Goal: Task Accomplishment & Management: Manage account settings

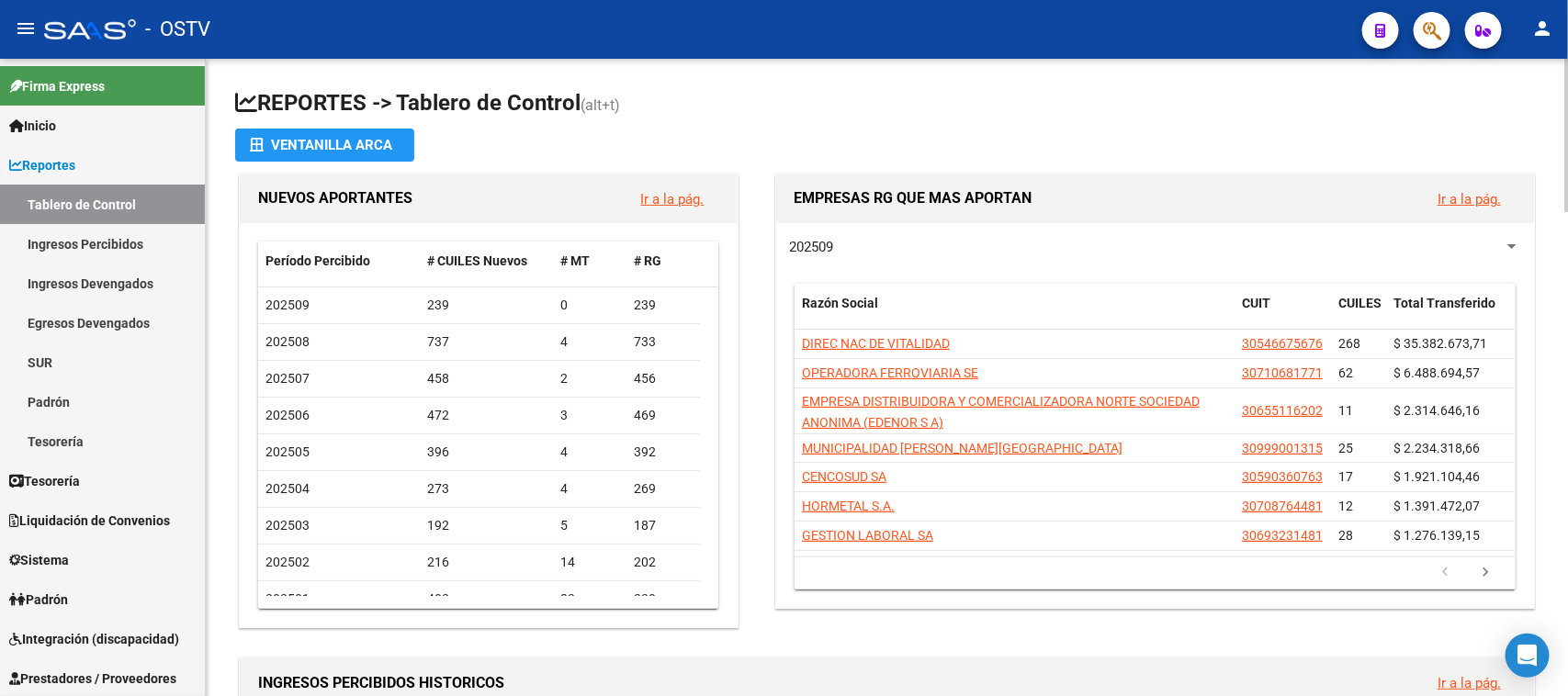
click at [1034, 664] on div "INGRESOS PERCIBIDOS HISTORICOS Ir a la pág." at bounding box center [887, 683] width 1294 height 49
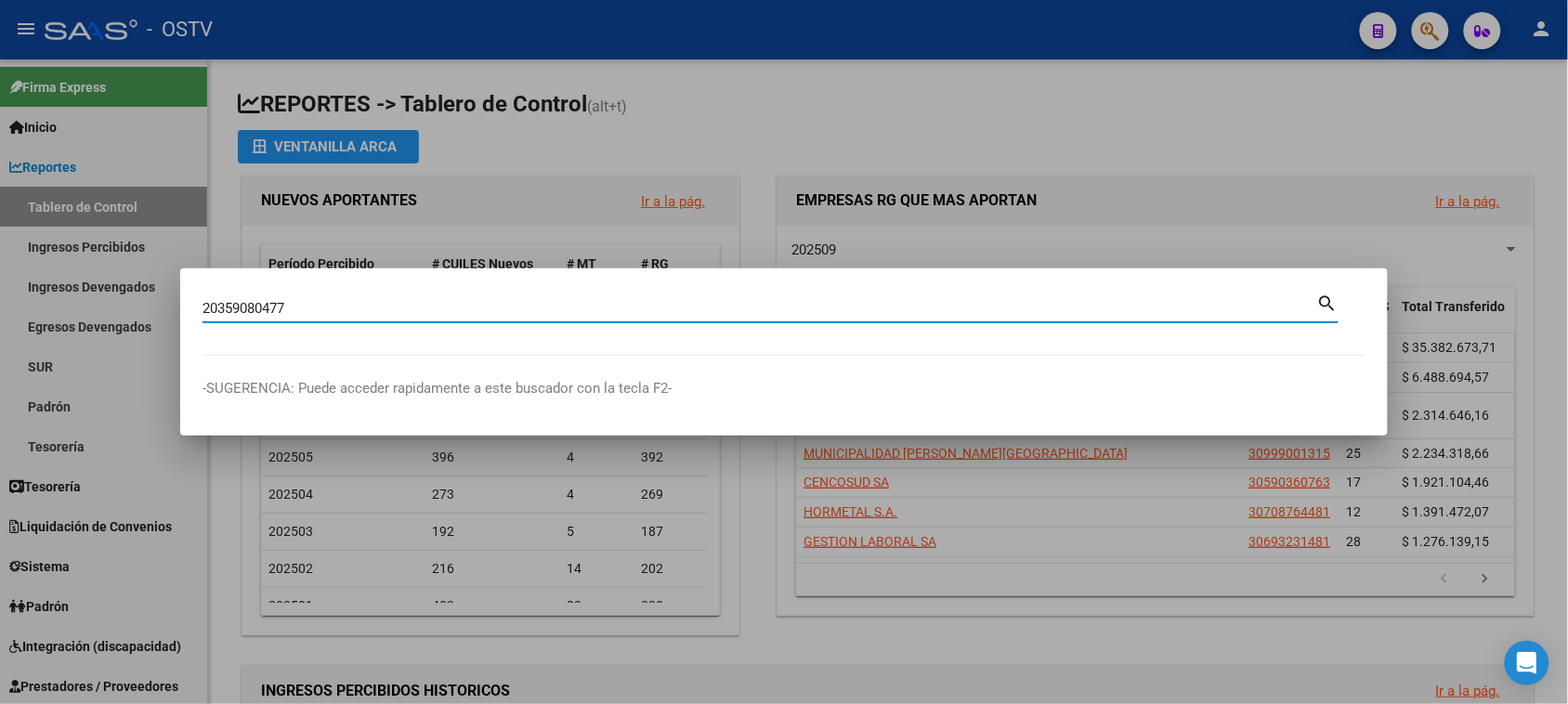
type input "20359080477"
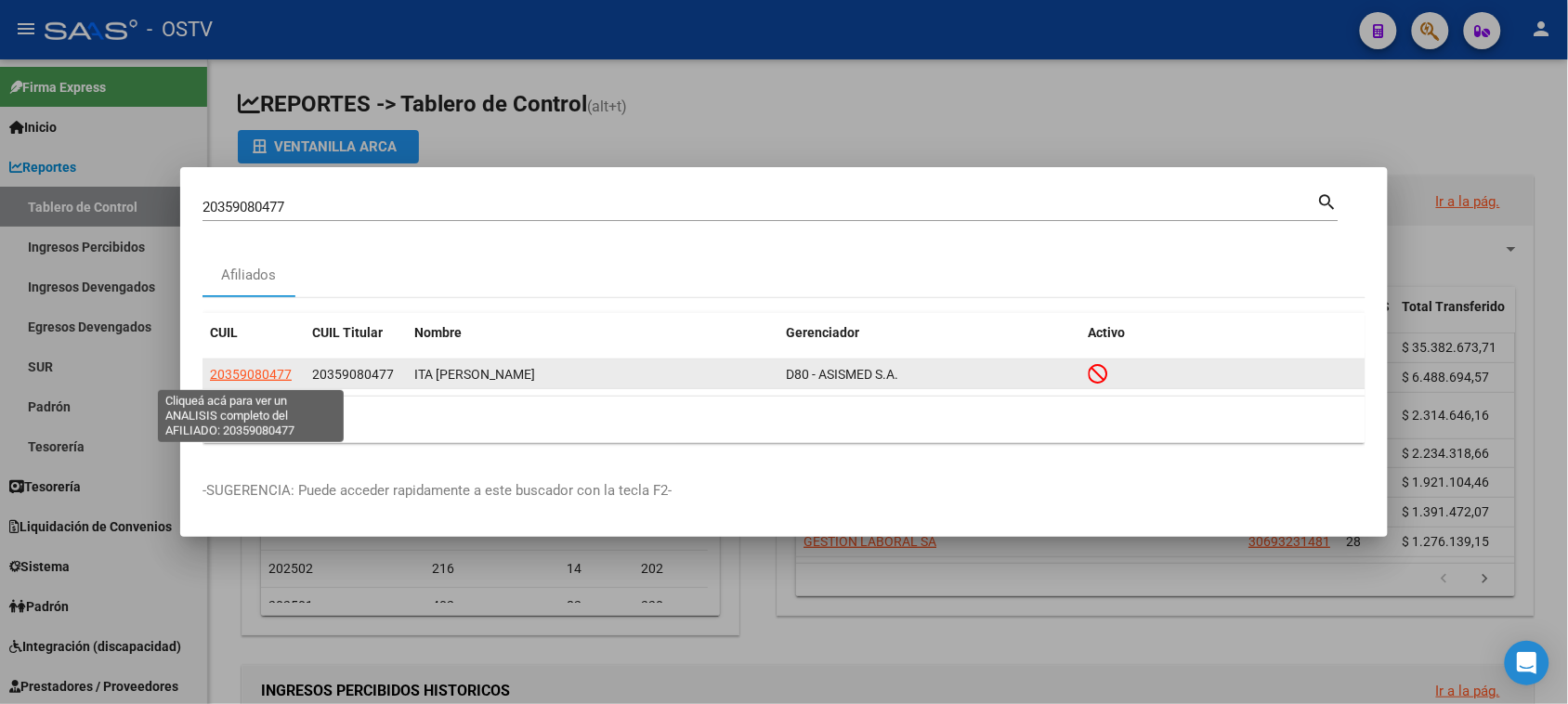
click at [266, 371] on span "20359080477" at bounding box center [251, 374] width 81 height 15
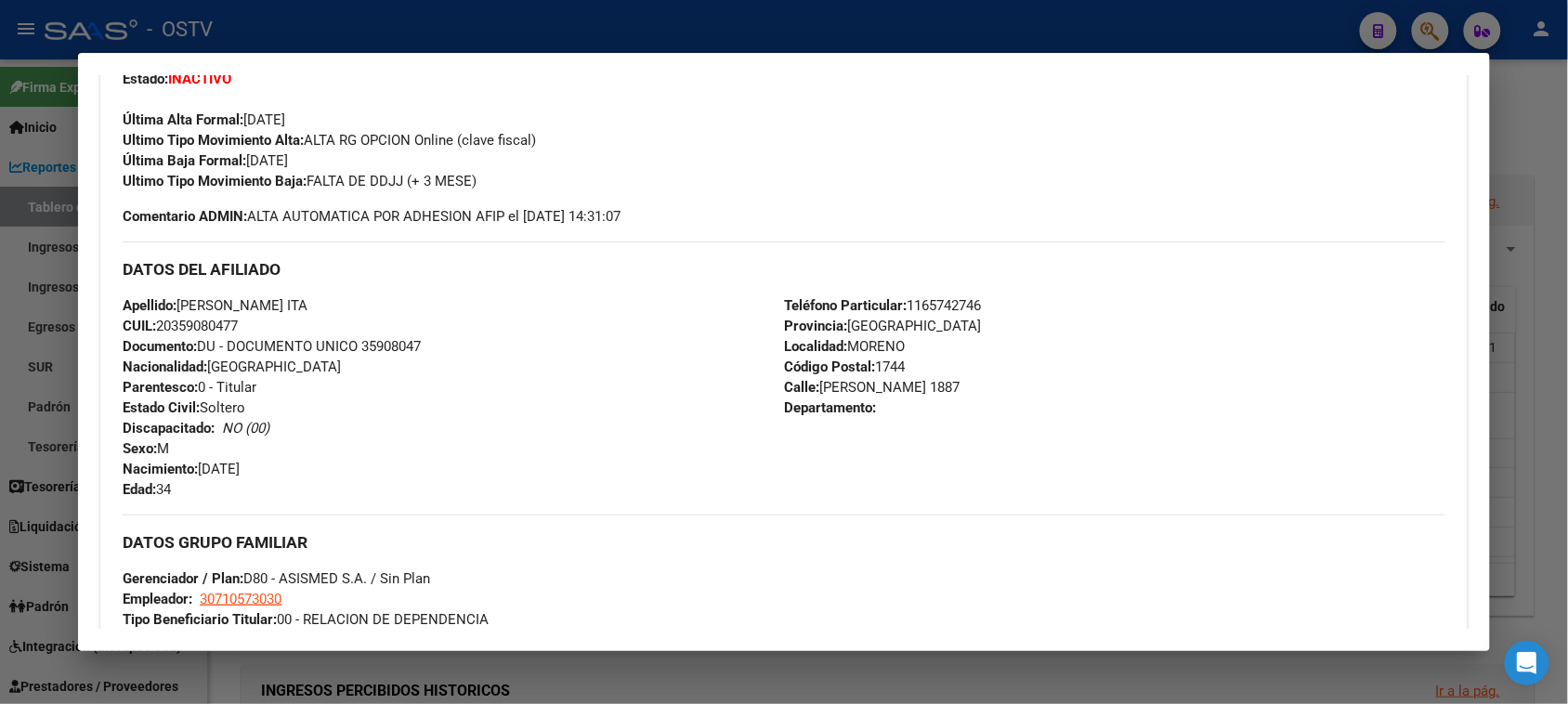
scroll to position [917, 0]
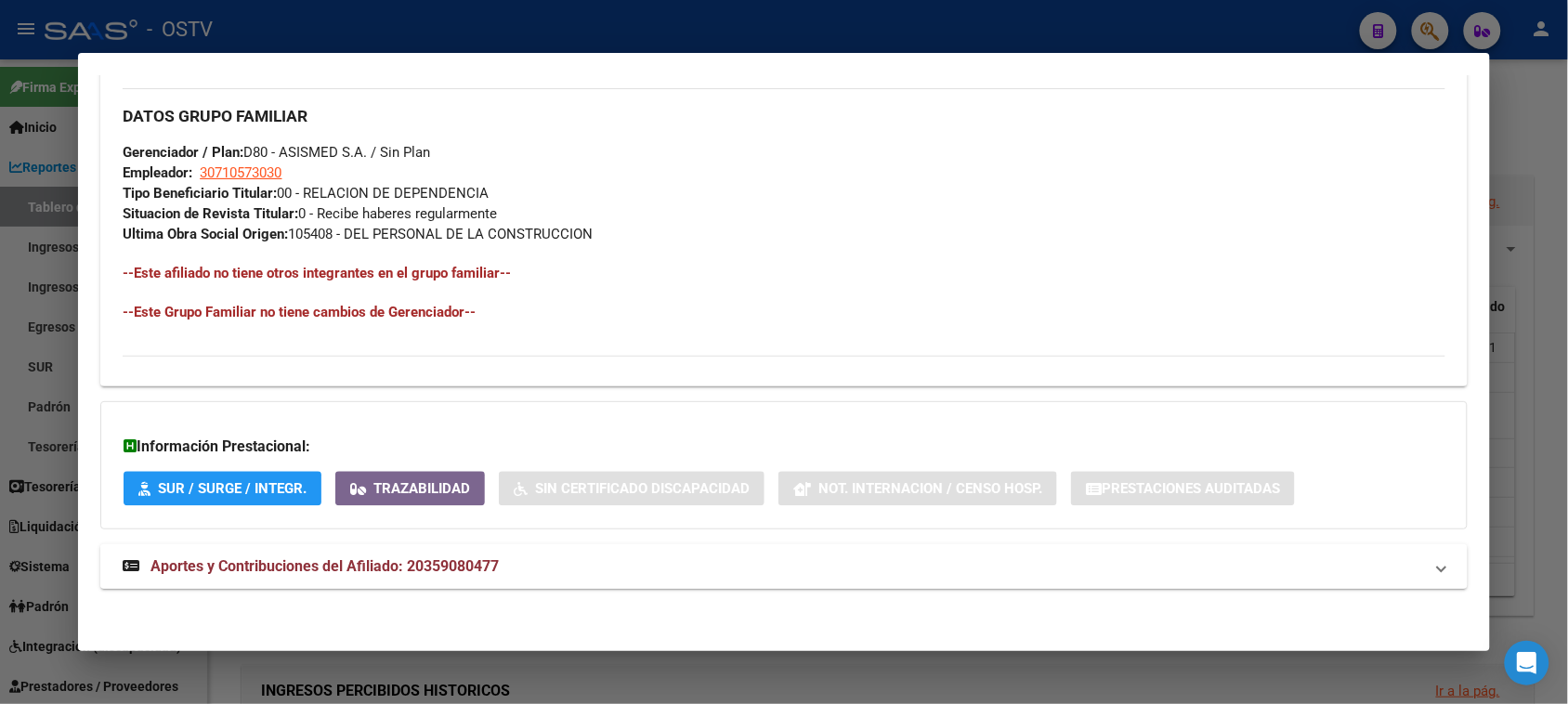
click at [469, 578] on mat-expansion-panel-header "Aportes y Contribuciones del Afiliado: 20359080477" at bounding box center [783, 567] width 1366 height 45
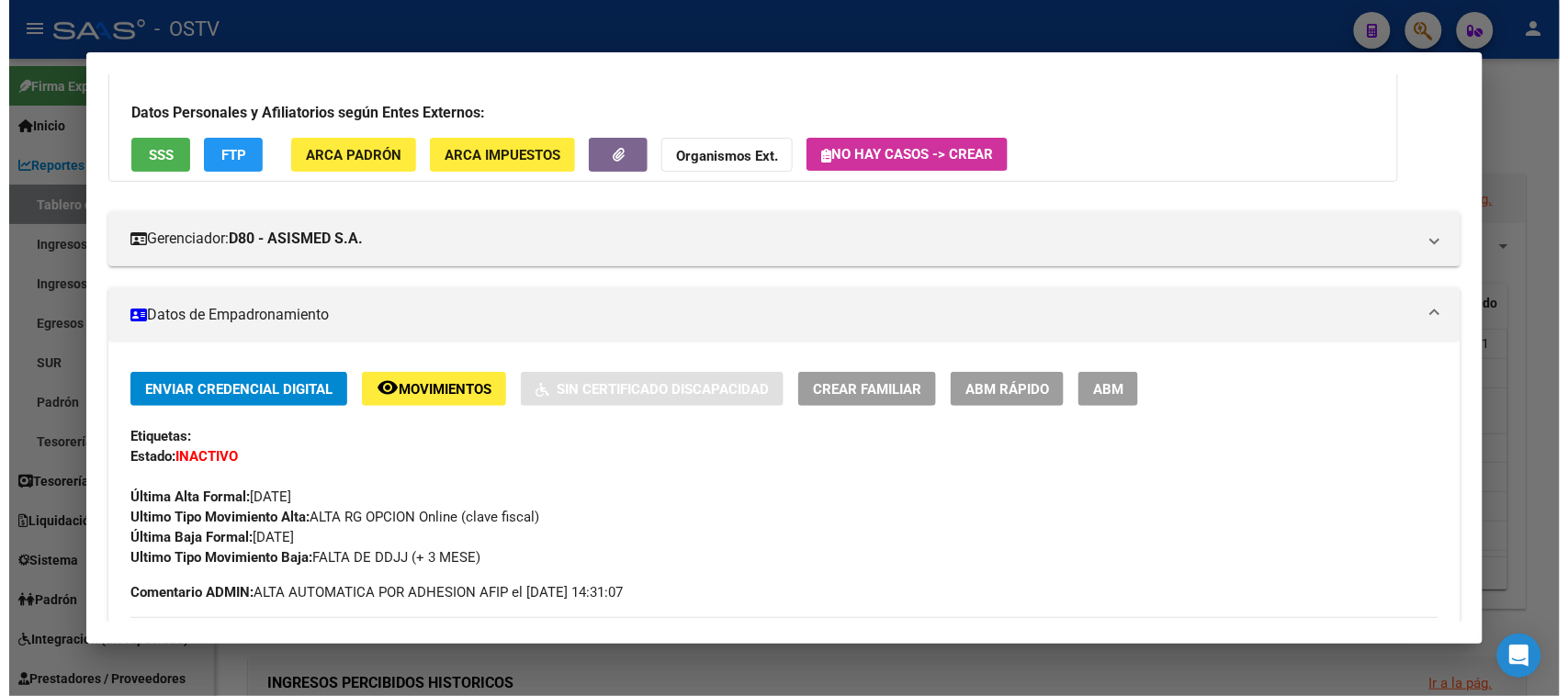
scroll to position [0, 0]
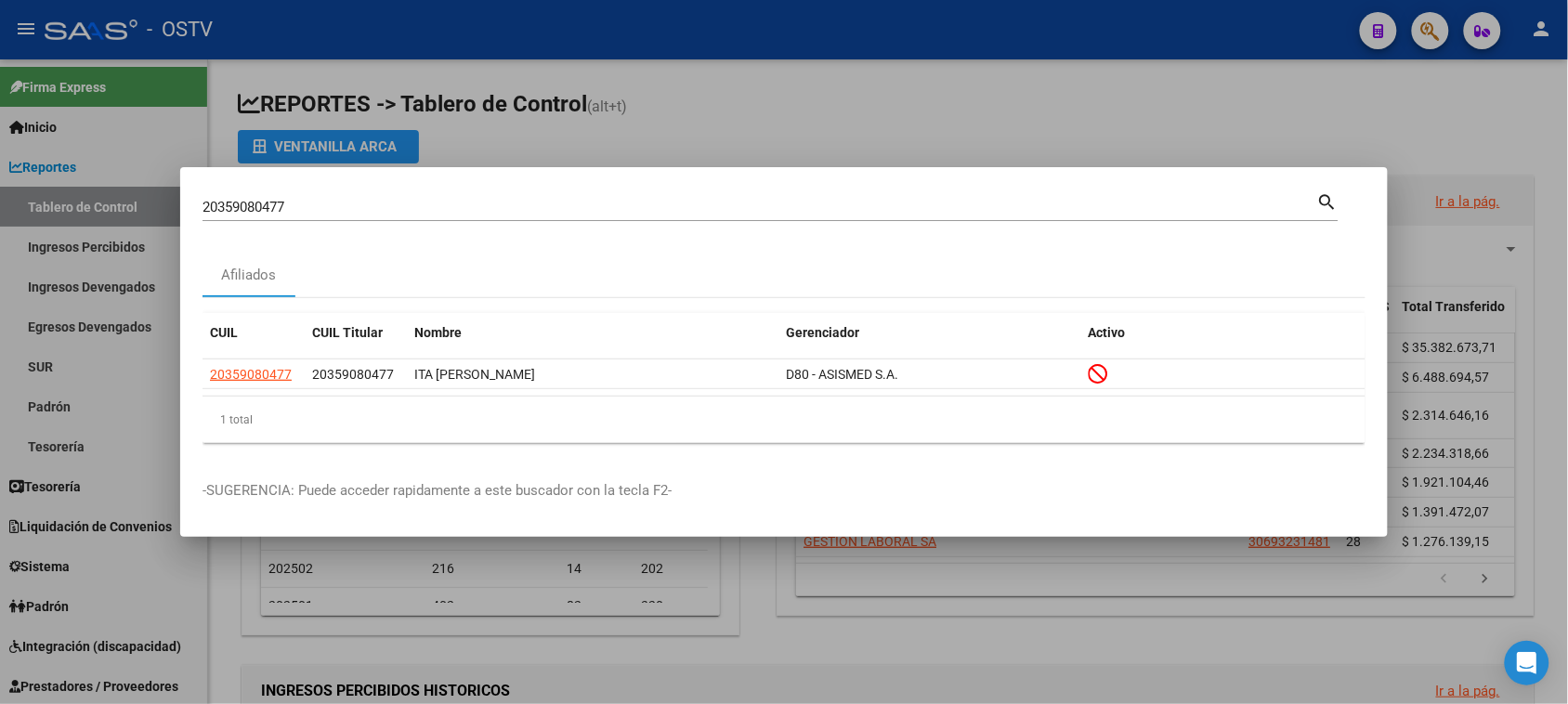
click at [225, 123] on div at bounding box center [784, 352] width 1568 height 704
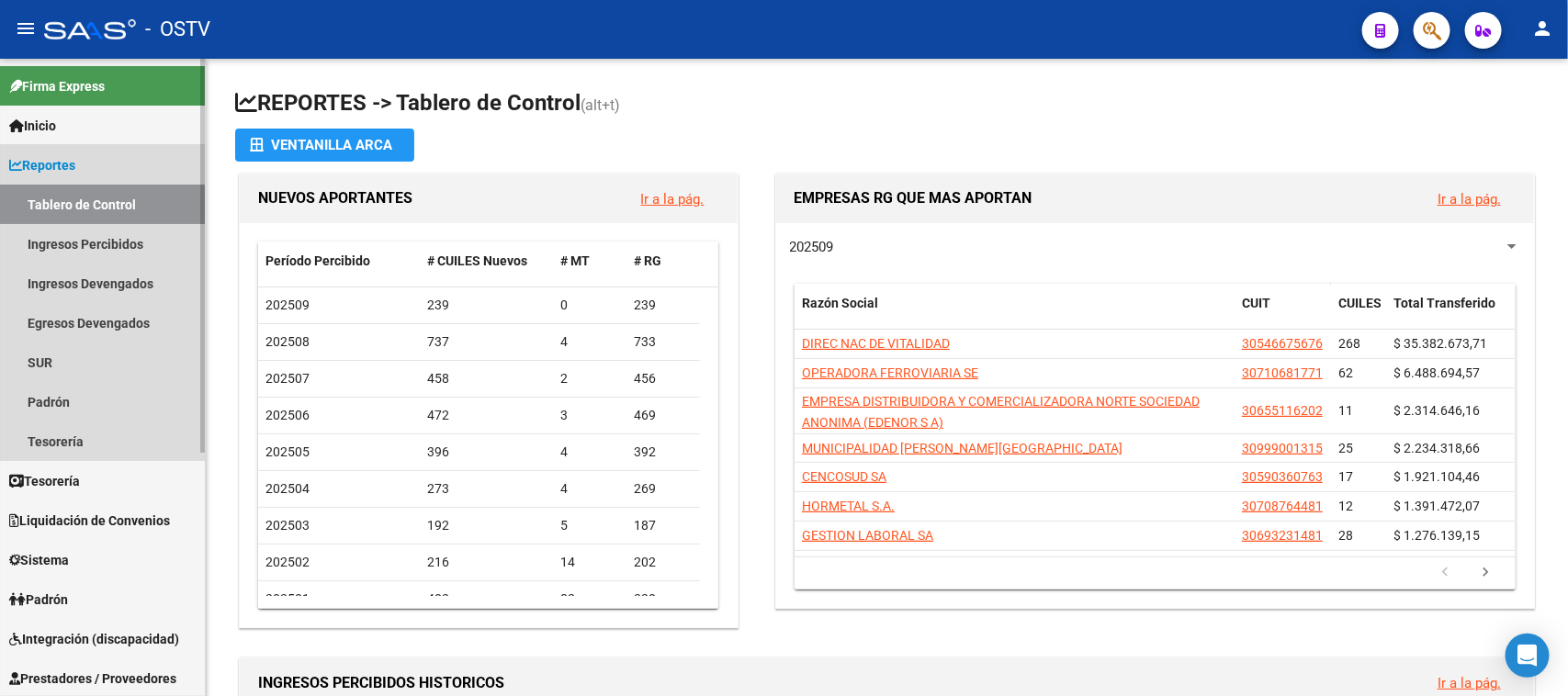
click at [76, 164] on span "Reportes" at bounding box center [42, 165] width 66 height 20
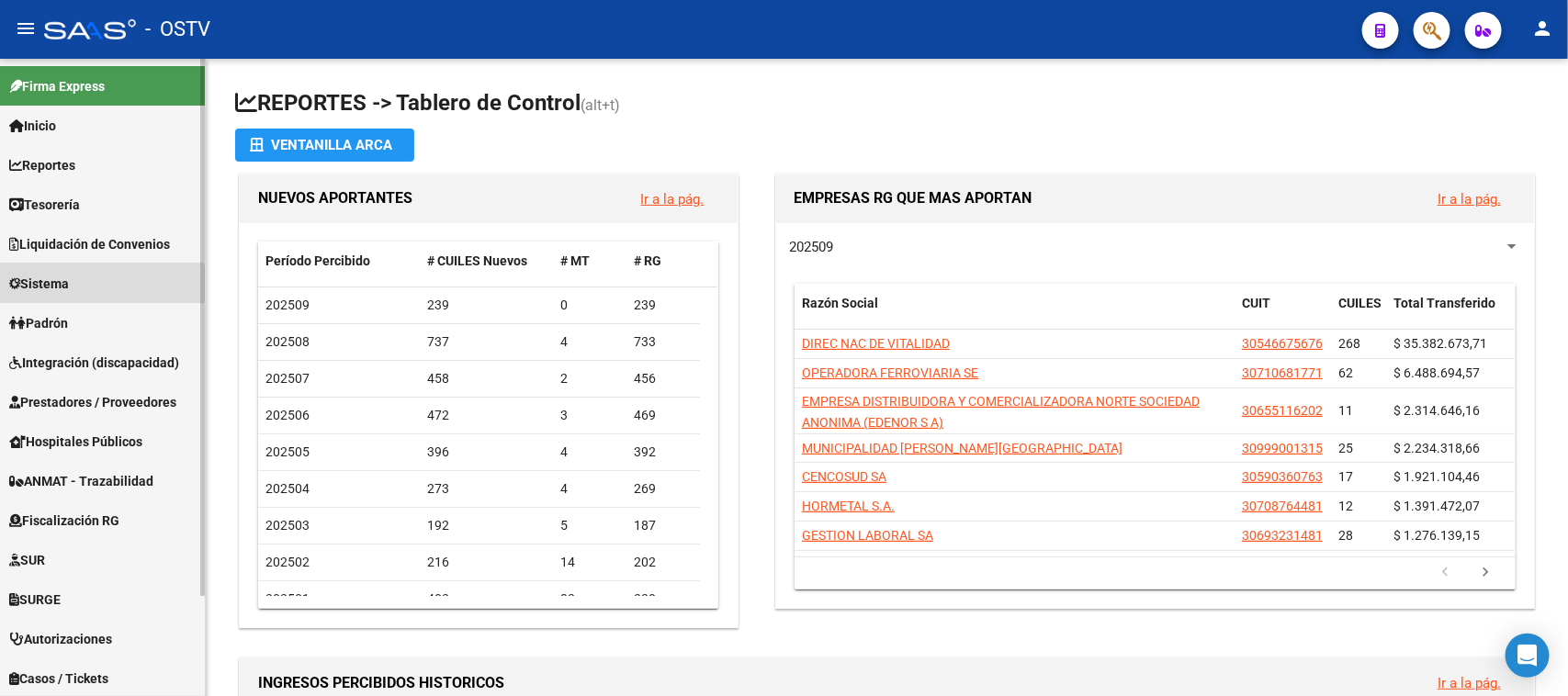
click at [61, 285] on span "Sistema" at bounding box center [39, 284] width 59 height 20
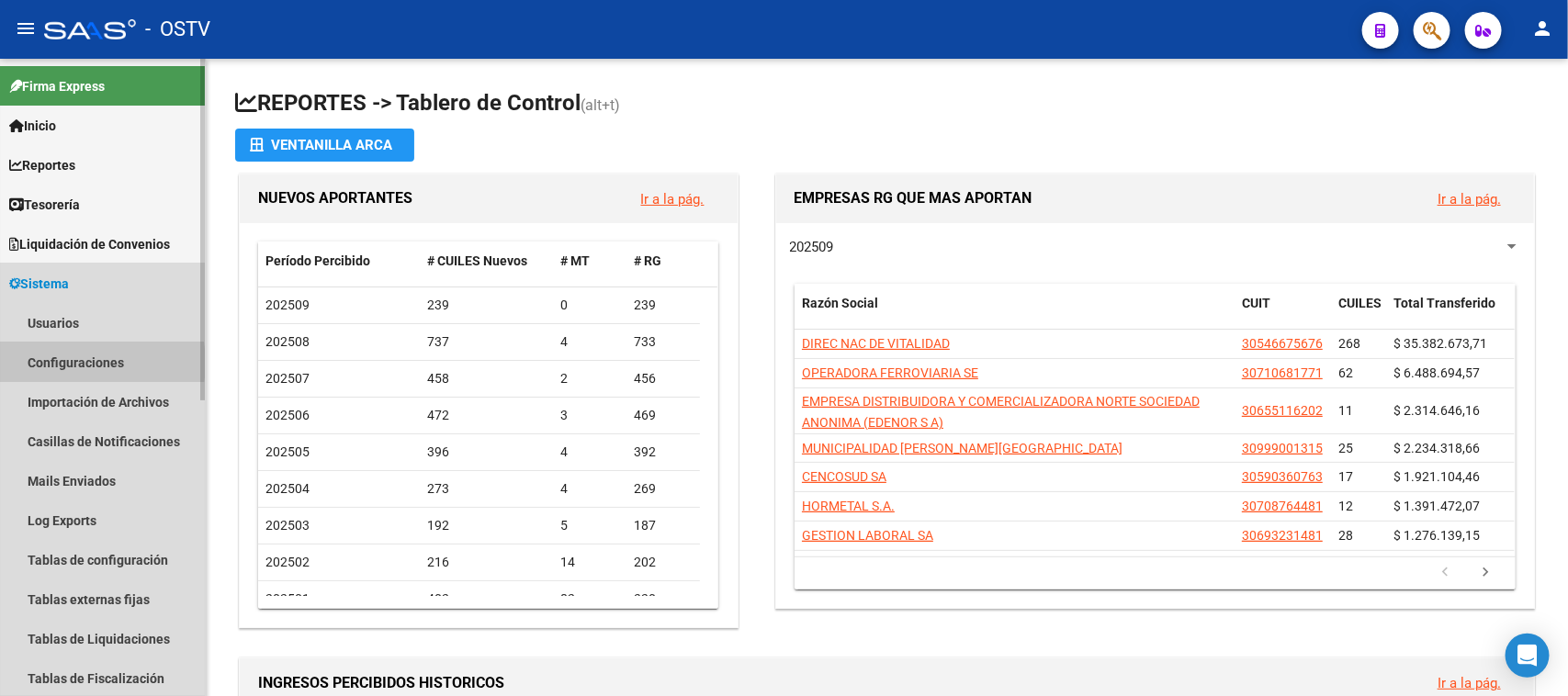
click at [74, 363] on link "Configuraciones" at bounding box center [103, 361] width 205 height 39
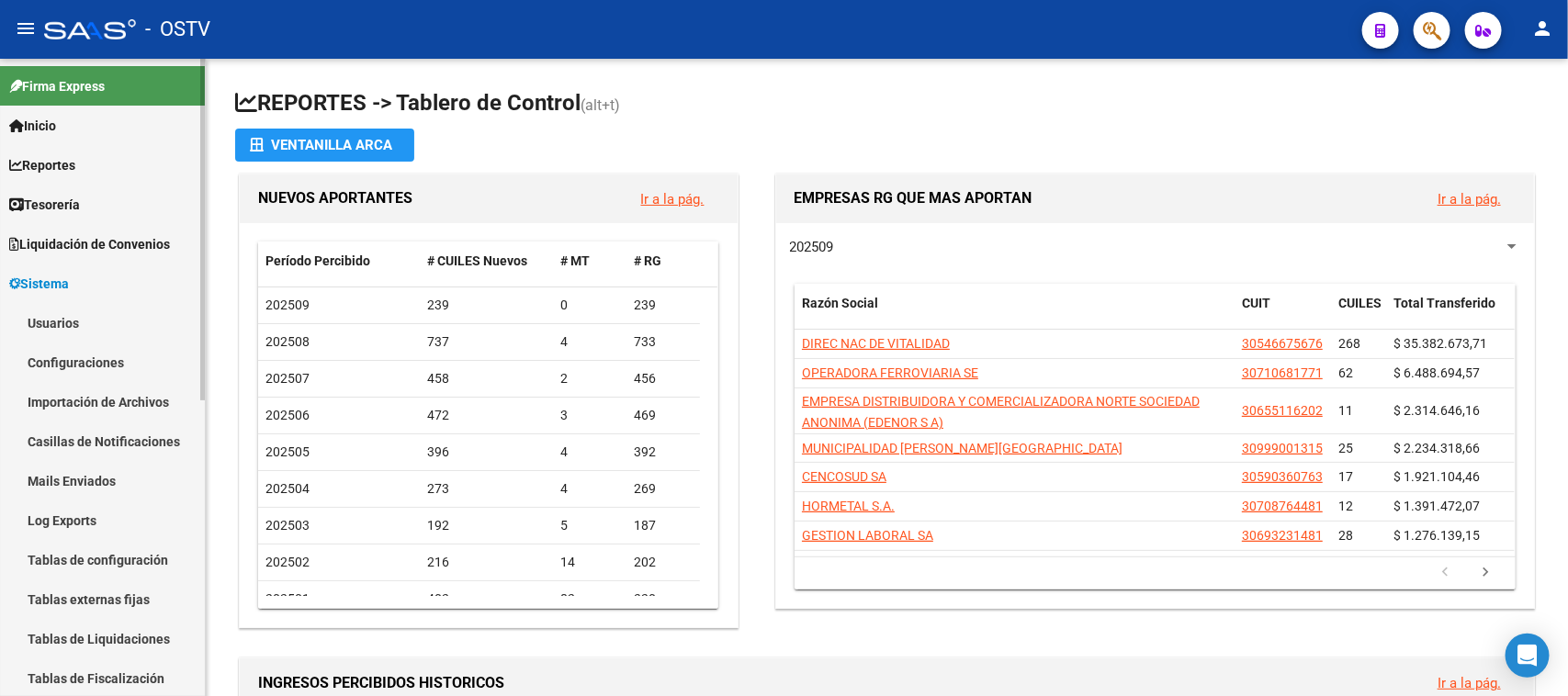
click at [67, 328] on link "Usuarios" at bounding box center [103, 322] width 205 height 39
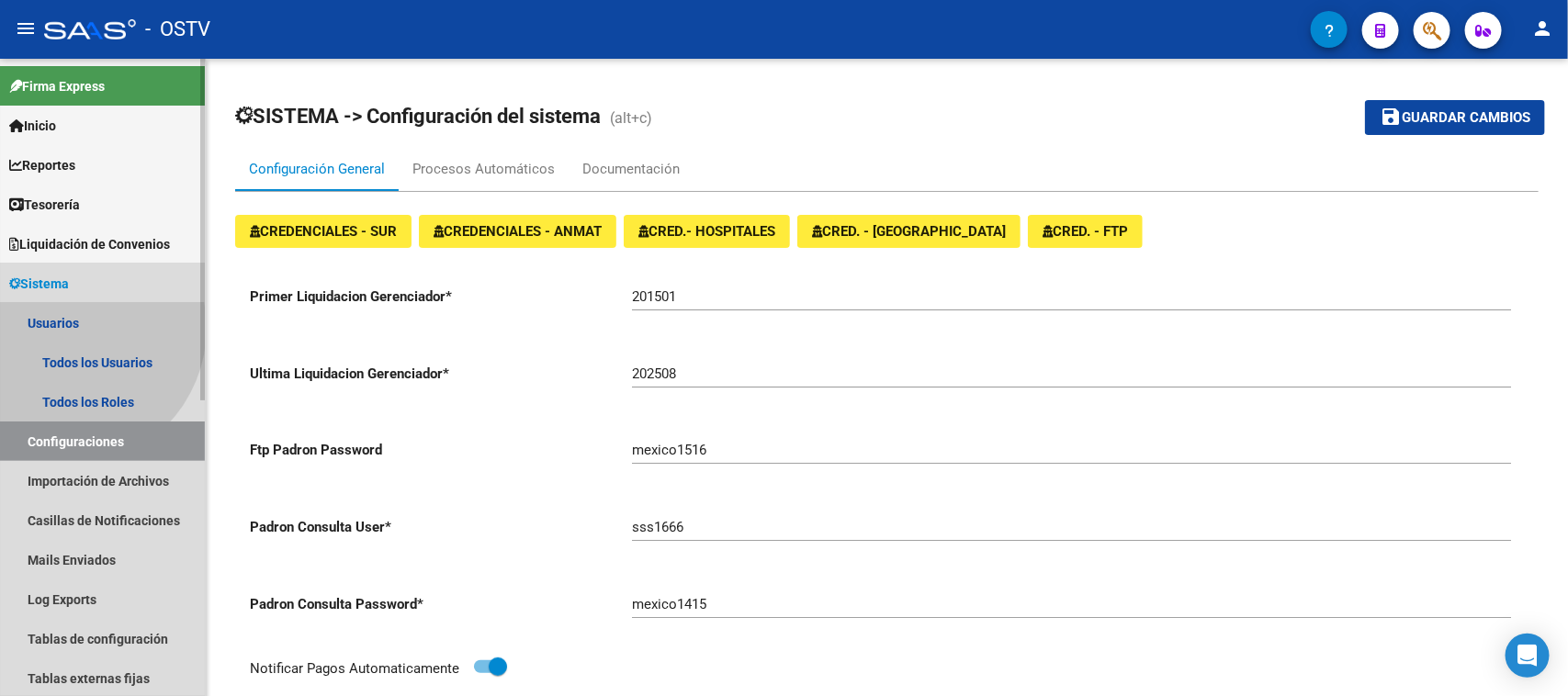
click at [65, 319] on link "Usuarios" at bounding box center [103, 322] width 205 height 39
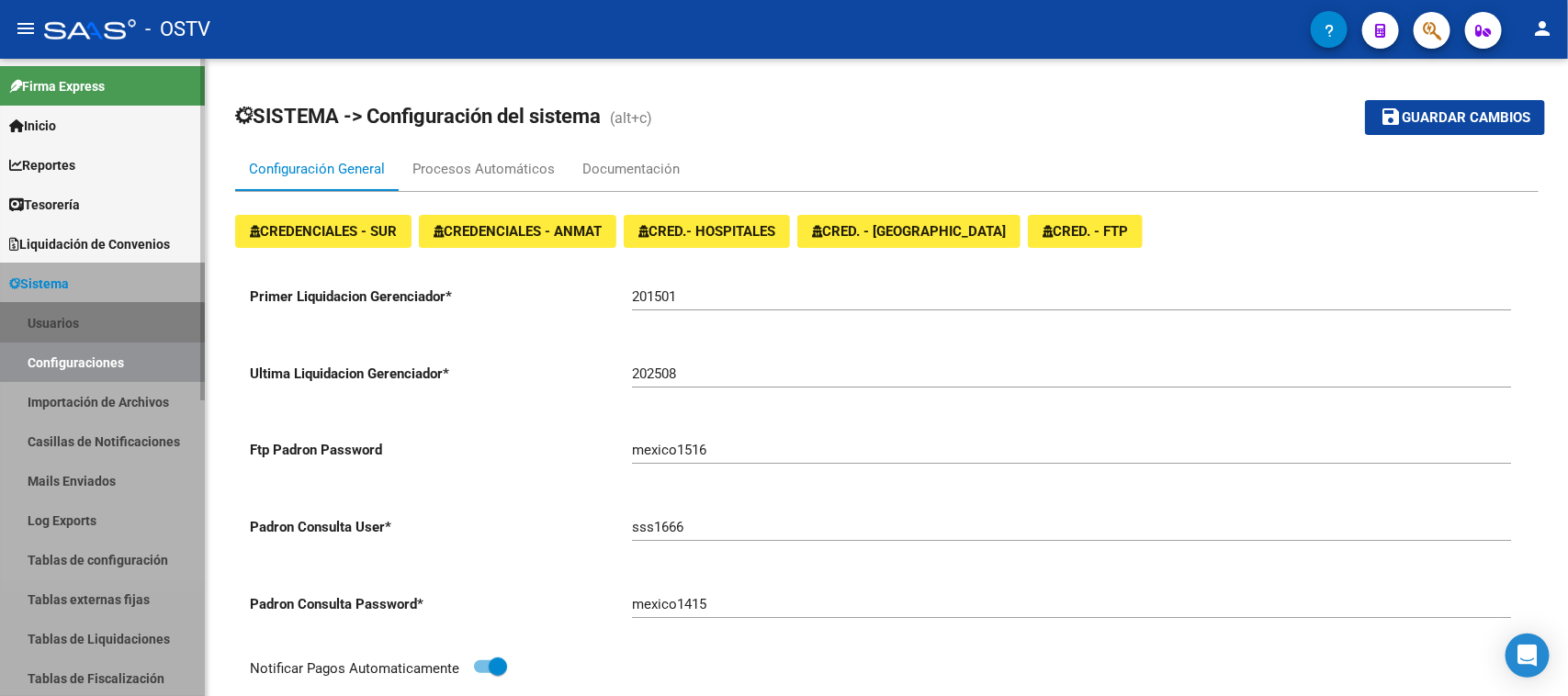
click at [61, 326] on link "Usuarios" at bounding box center [103, 322] width 205 height 39
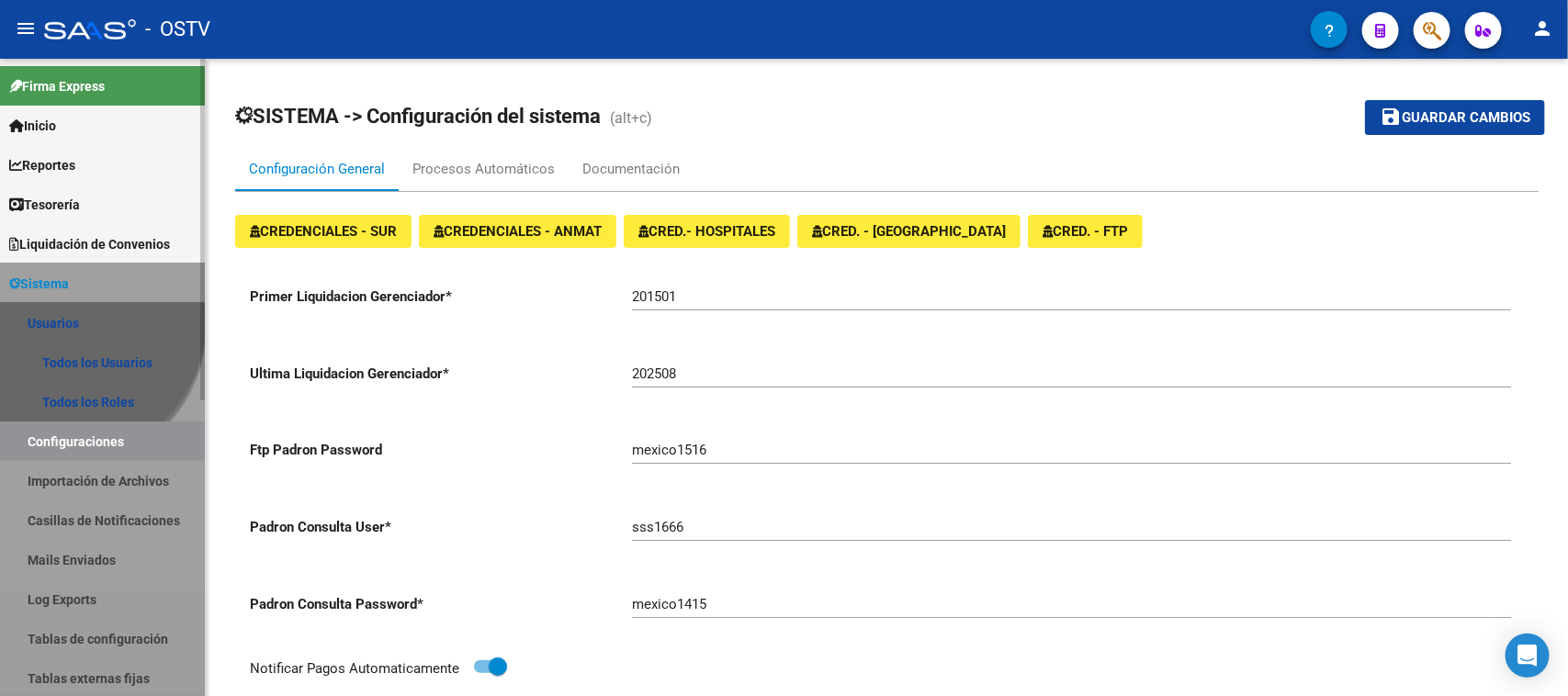
click at [55, 322] on link "Usuarios" at bounding box center [103, 322] width 205 height 39
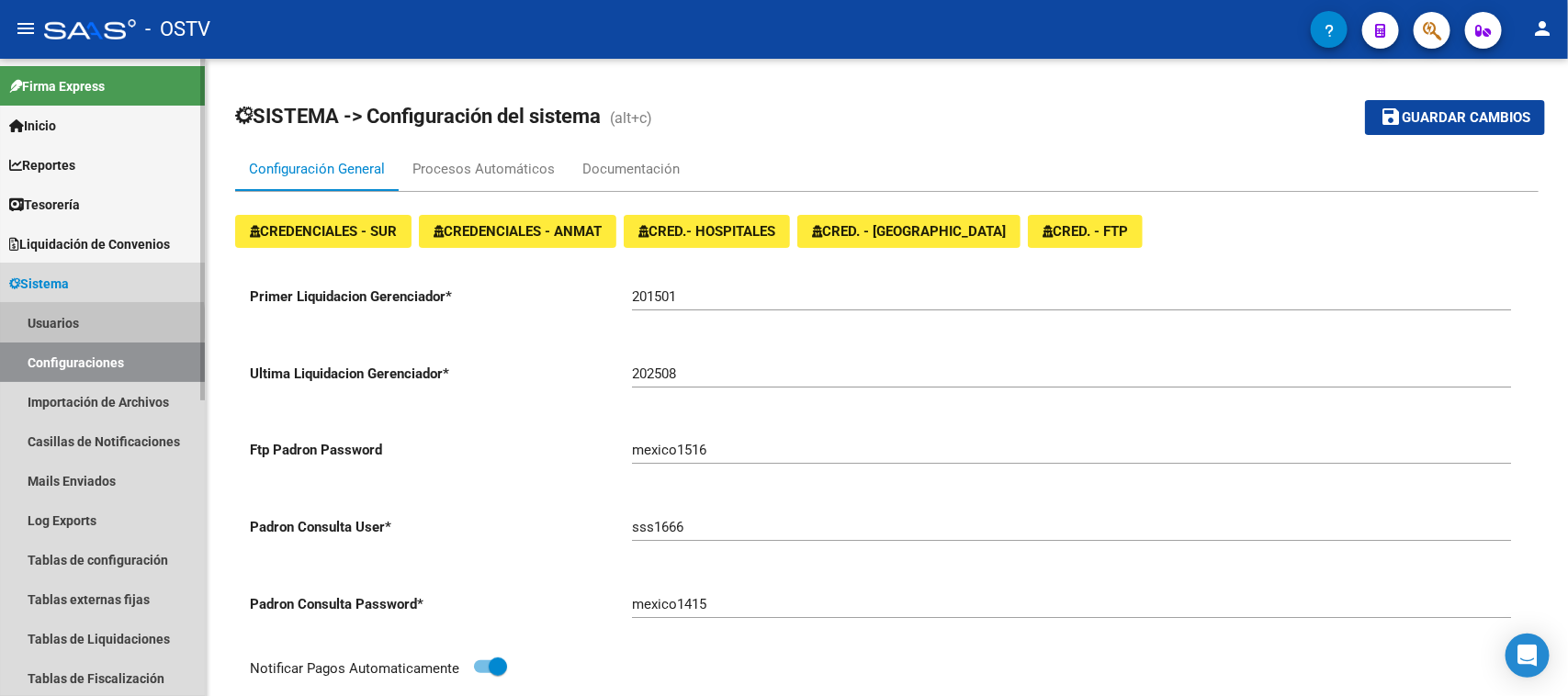
click at [67, 323] on link "Usuarios" at bounding box center [103, 322] width 205 height 39
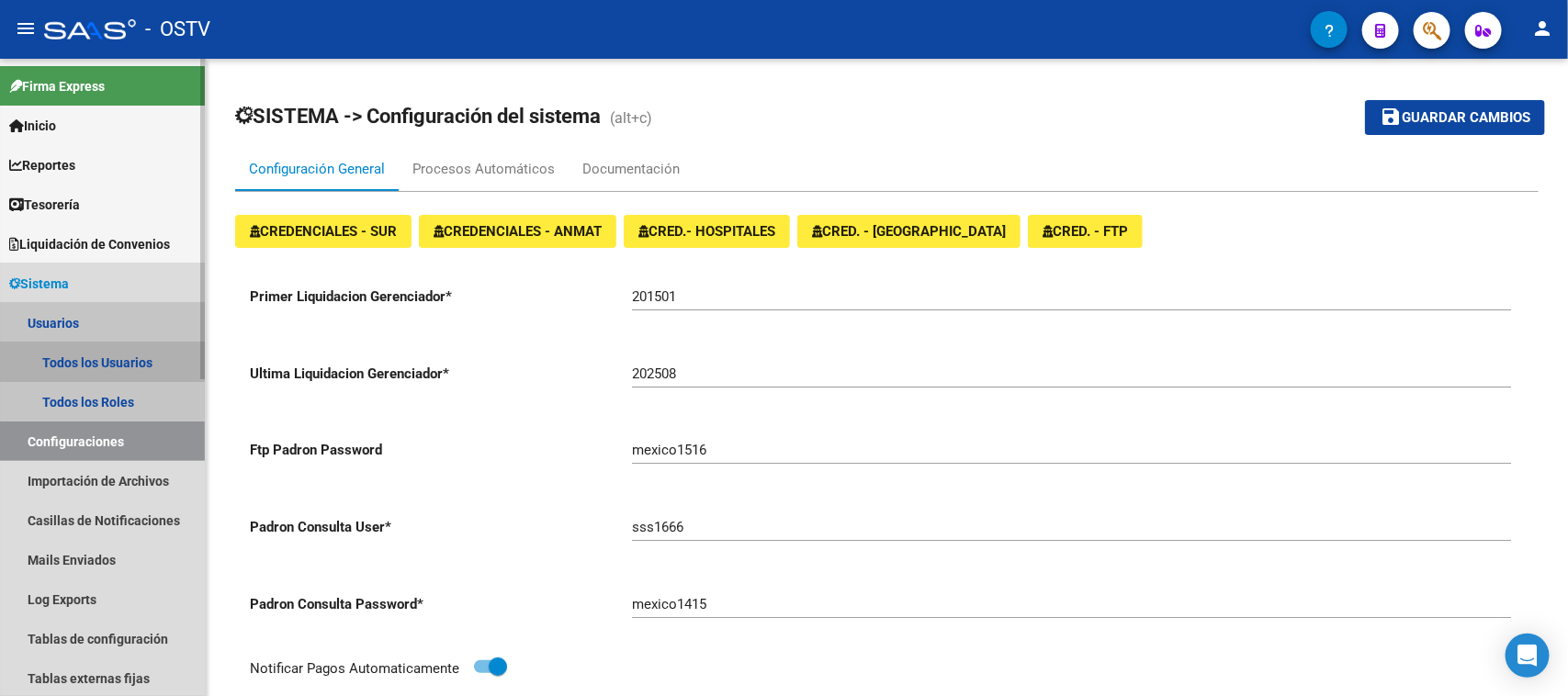
click at [81, 361] on link "Todos los Usuarios" at bounding box center [103, 361] width 205 height 39
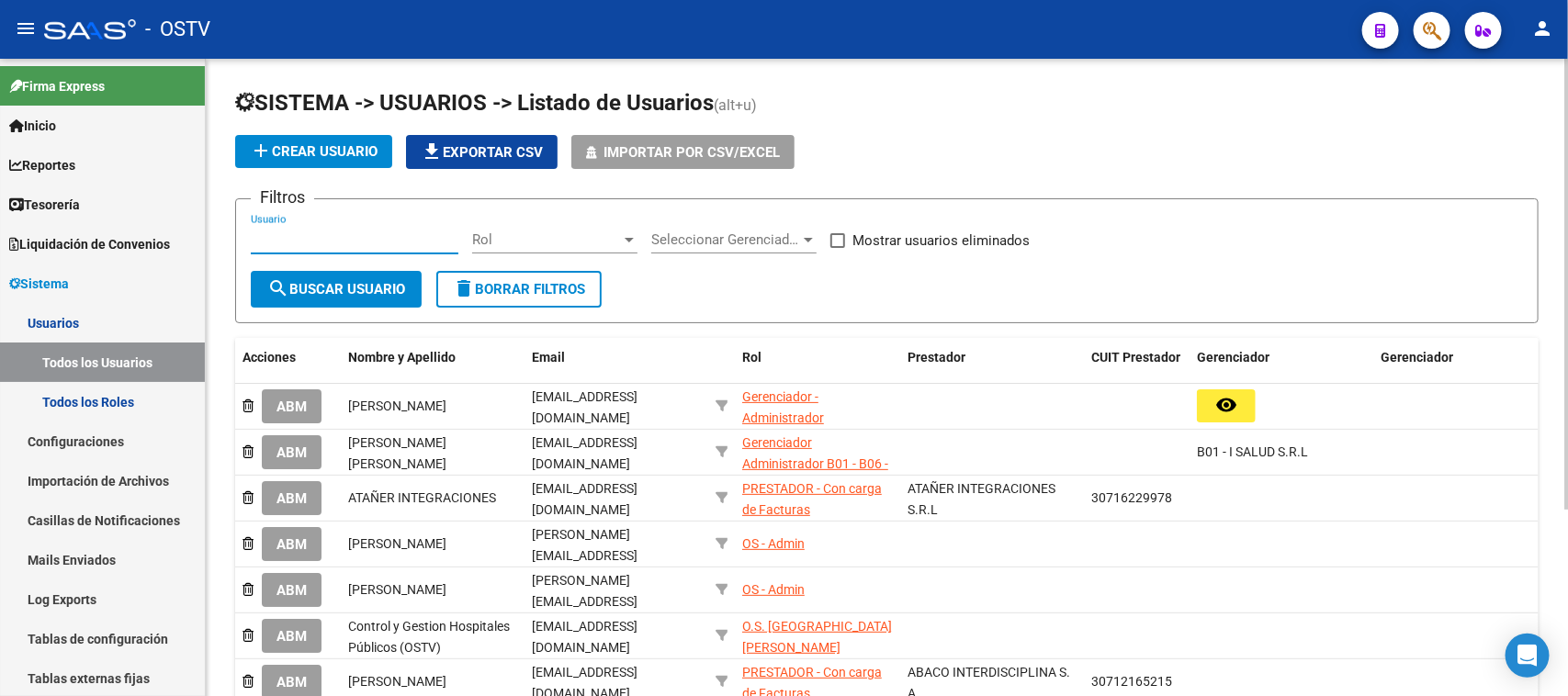
click at [378, 235] on input "Usuario" at bounding box center [355, 239] width 208 height 16
type input "M"
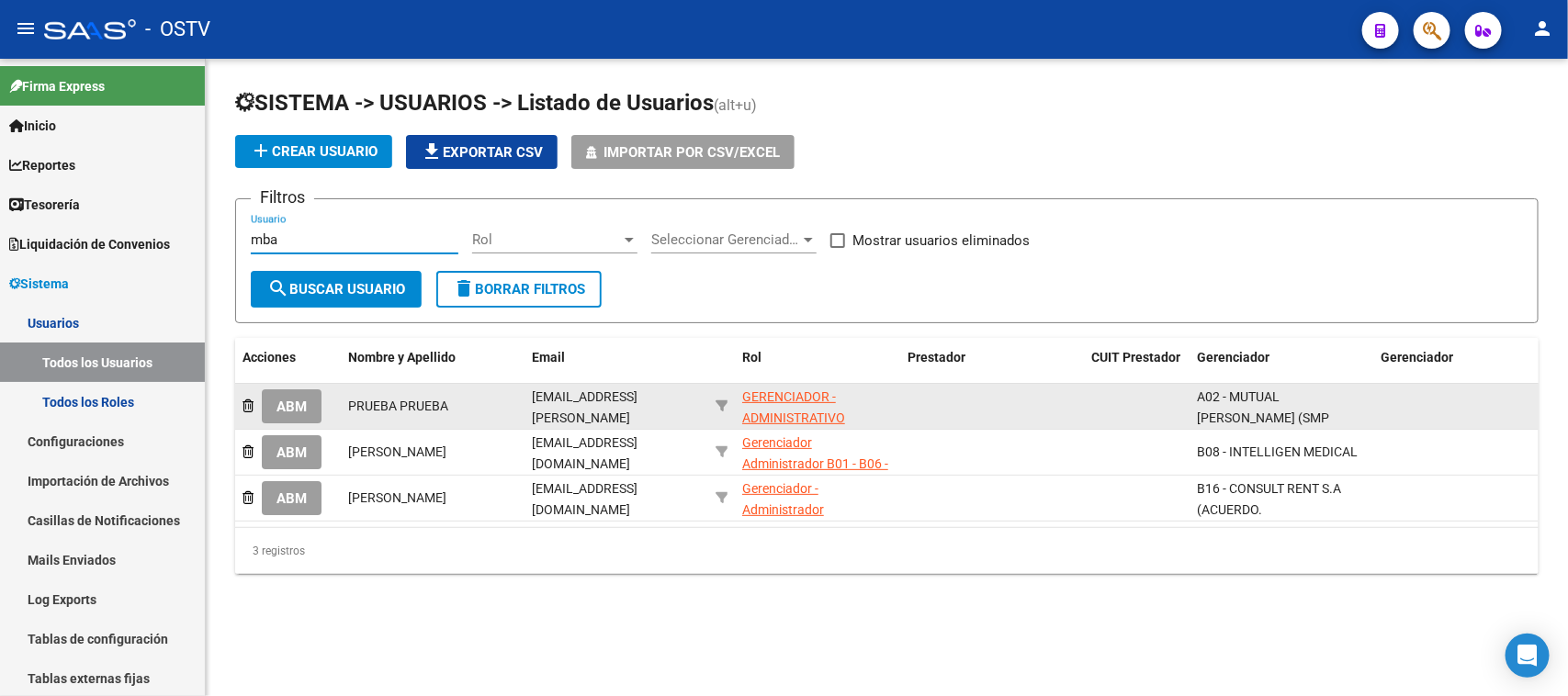
type input "mba"
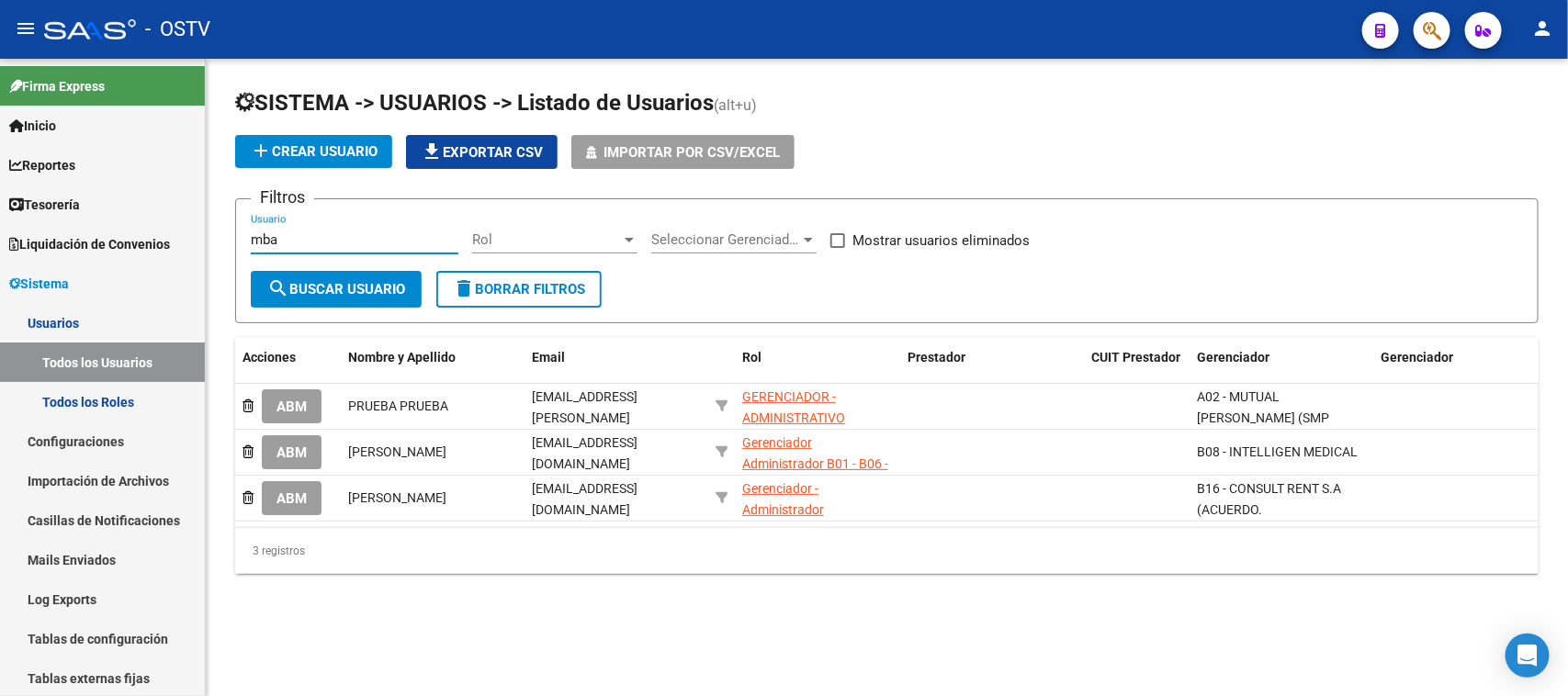
drag, startPoint x: 298, startPoint y: 400, endPoint x: 299, endPoint y: 410, distance: 10.0
click at [297, 400] on span "ABM" at bounding box center [291, 406] width 31 height 16
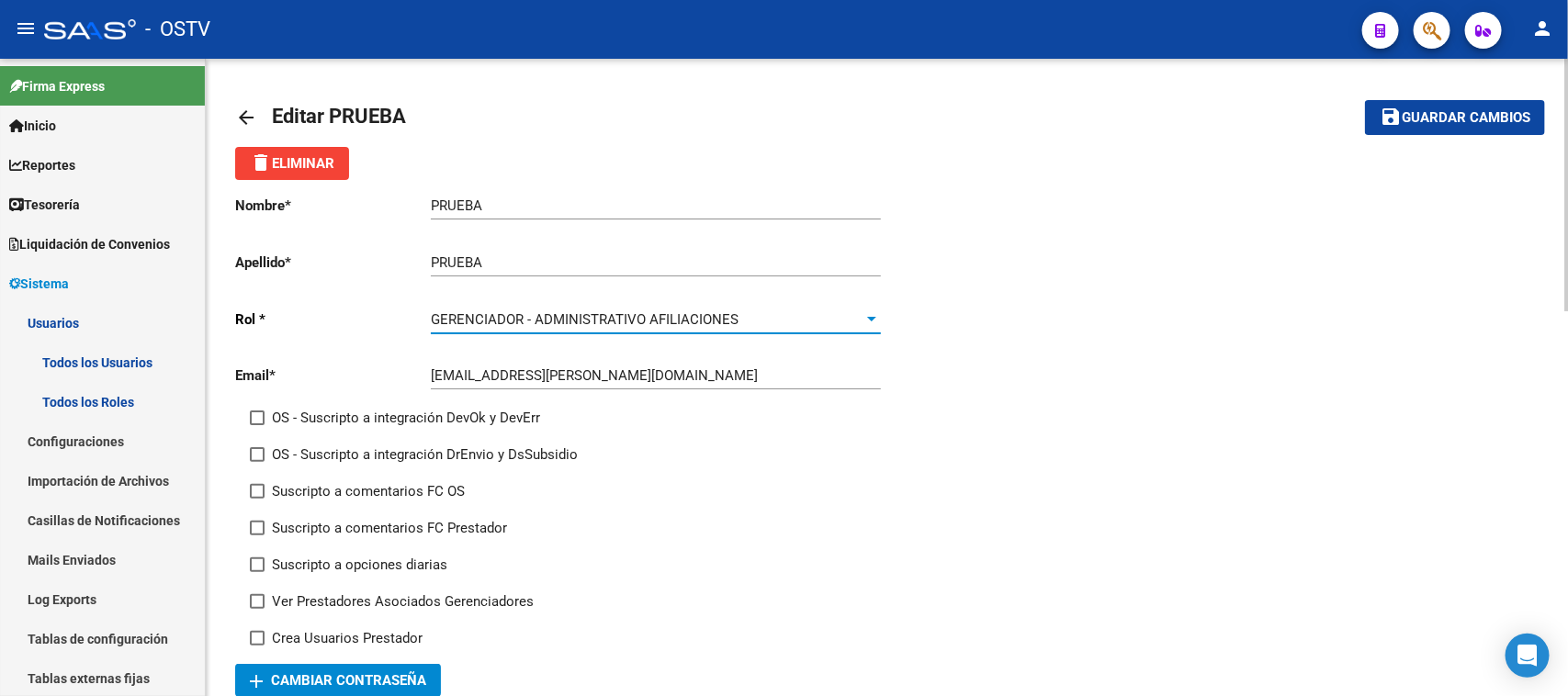
click at [865, 314] on div at bounding box center [871, 319] width 16 height 14
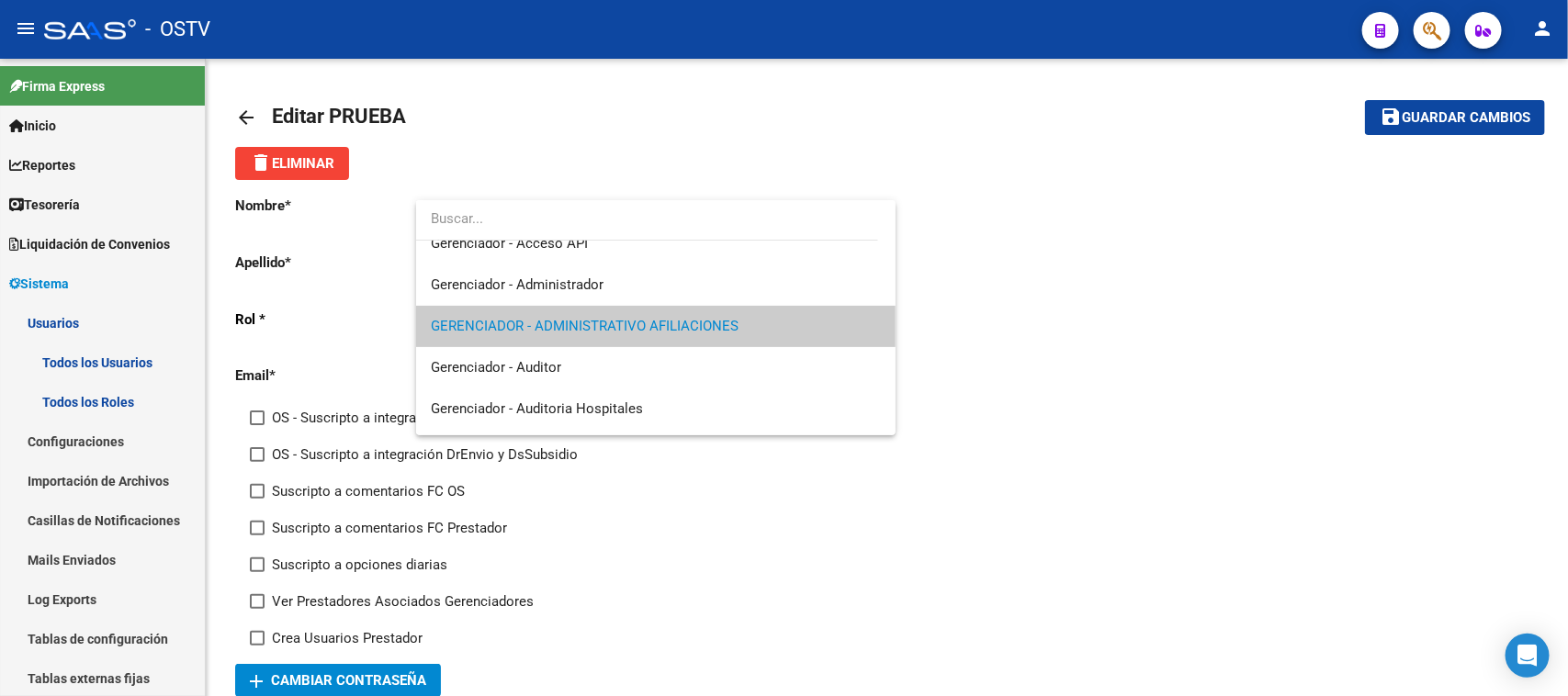
scroll to position [214, 0]
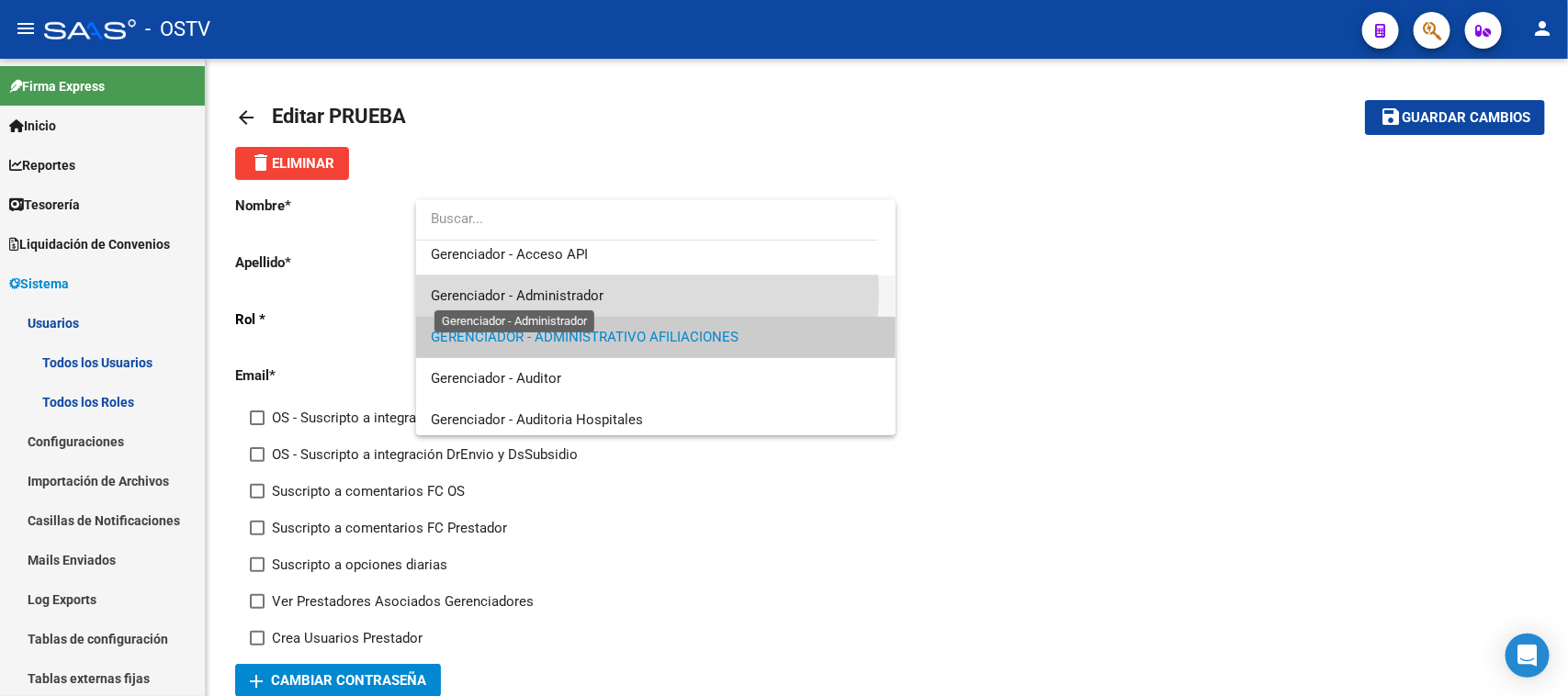
click at [600, 292] on span "Gerenciador - Administrador" at bounding box center [517, 295] width 173 height 16
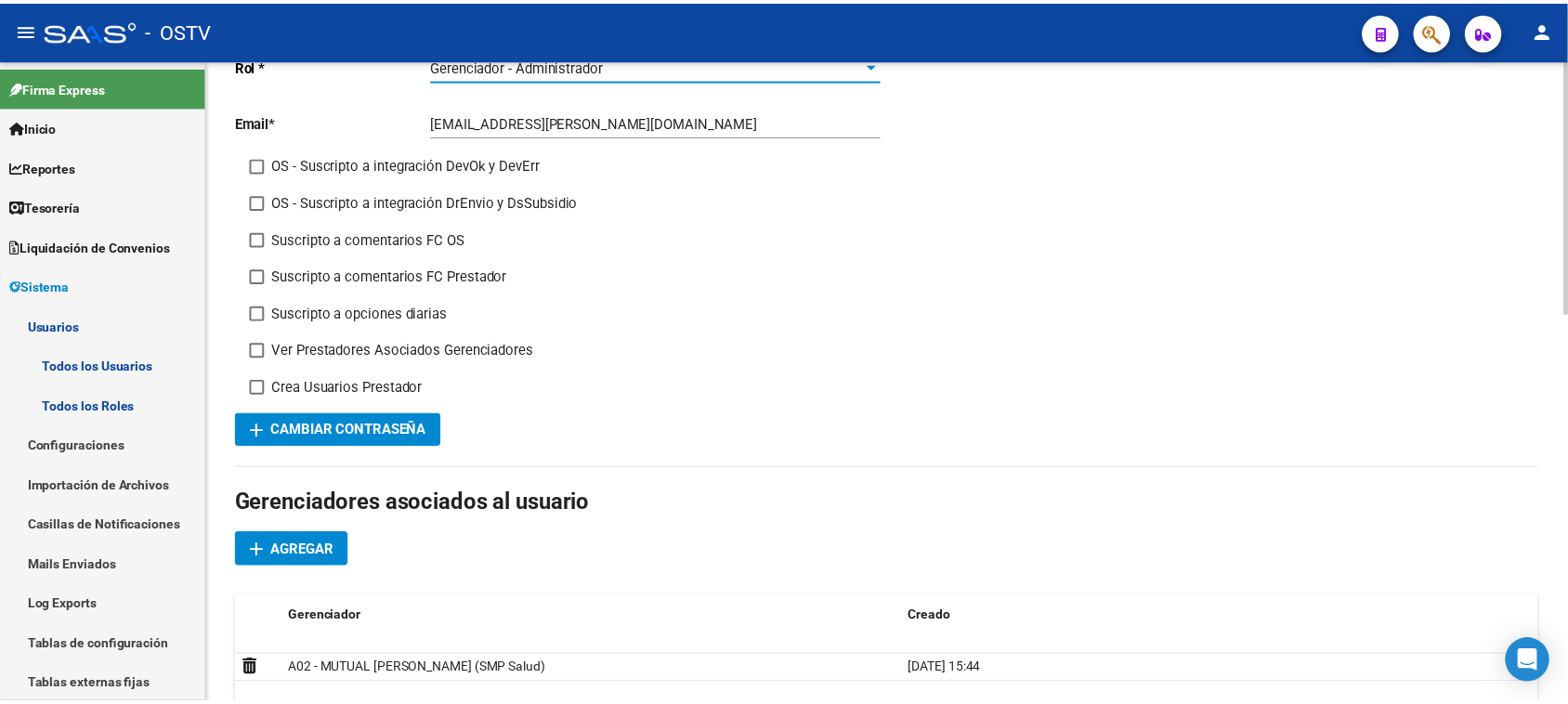
scroll to position [293, 0]
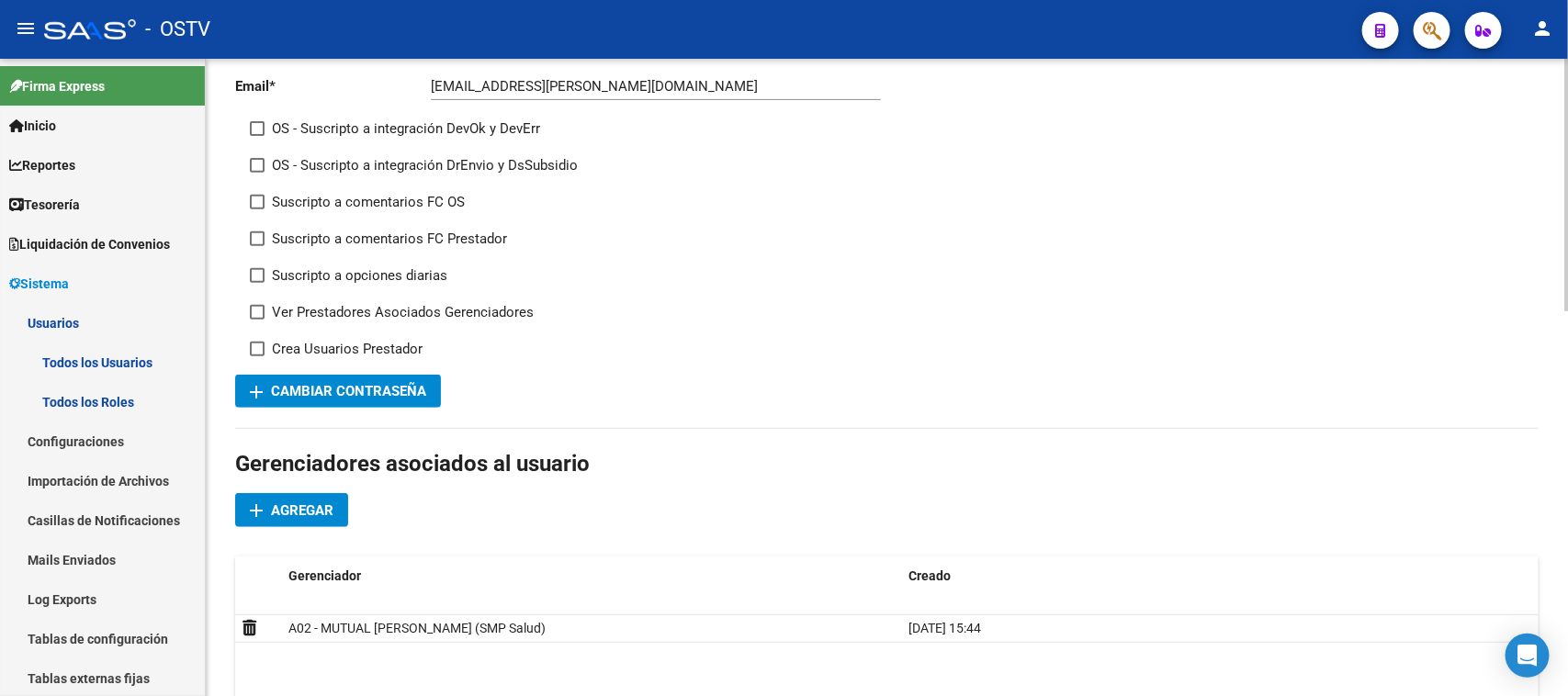
click at [1567, 328] on div at bounding box center [1566, 299] width 5 height 253
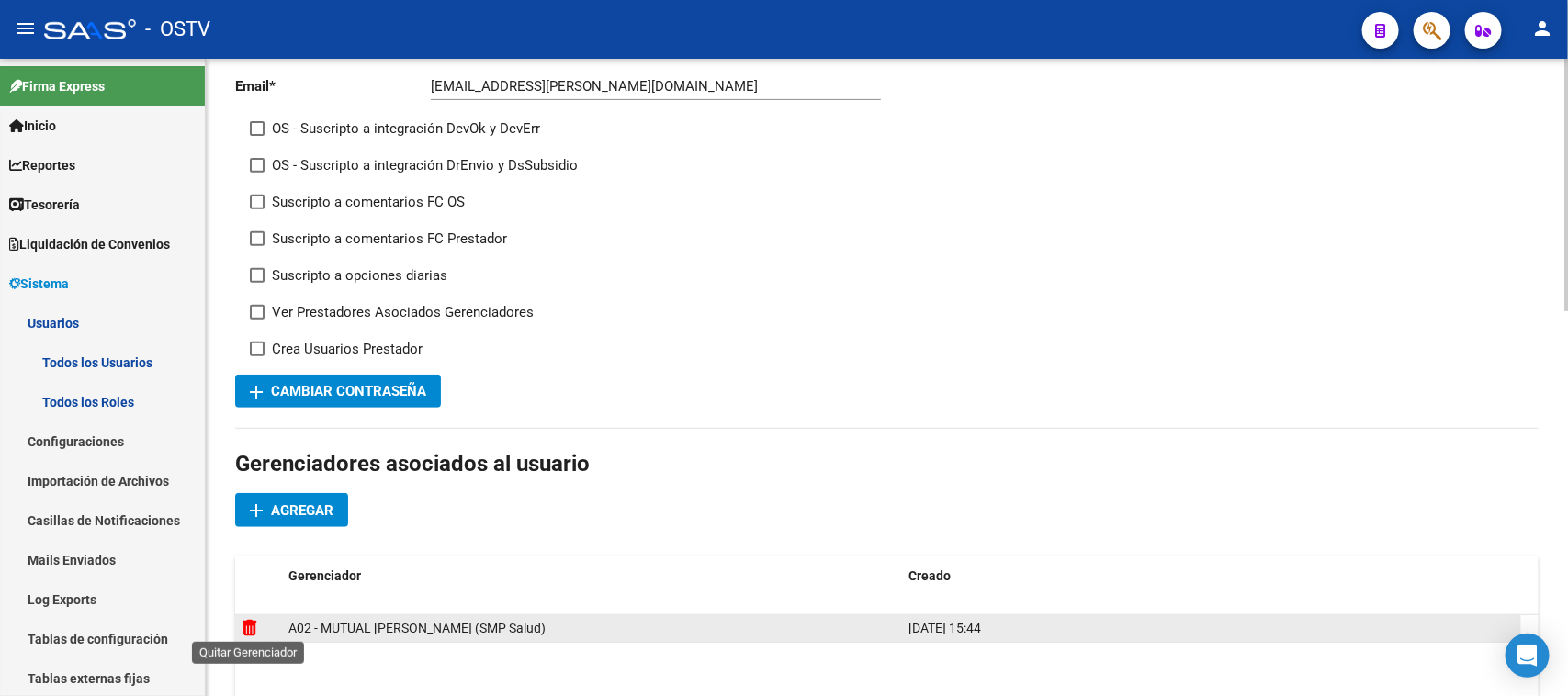
click at [251, 630] on icon at bounding box center [249, 628] width 13 height 17
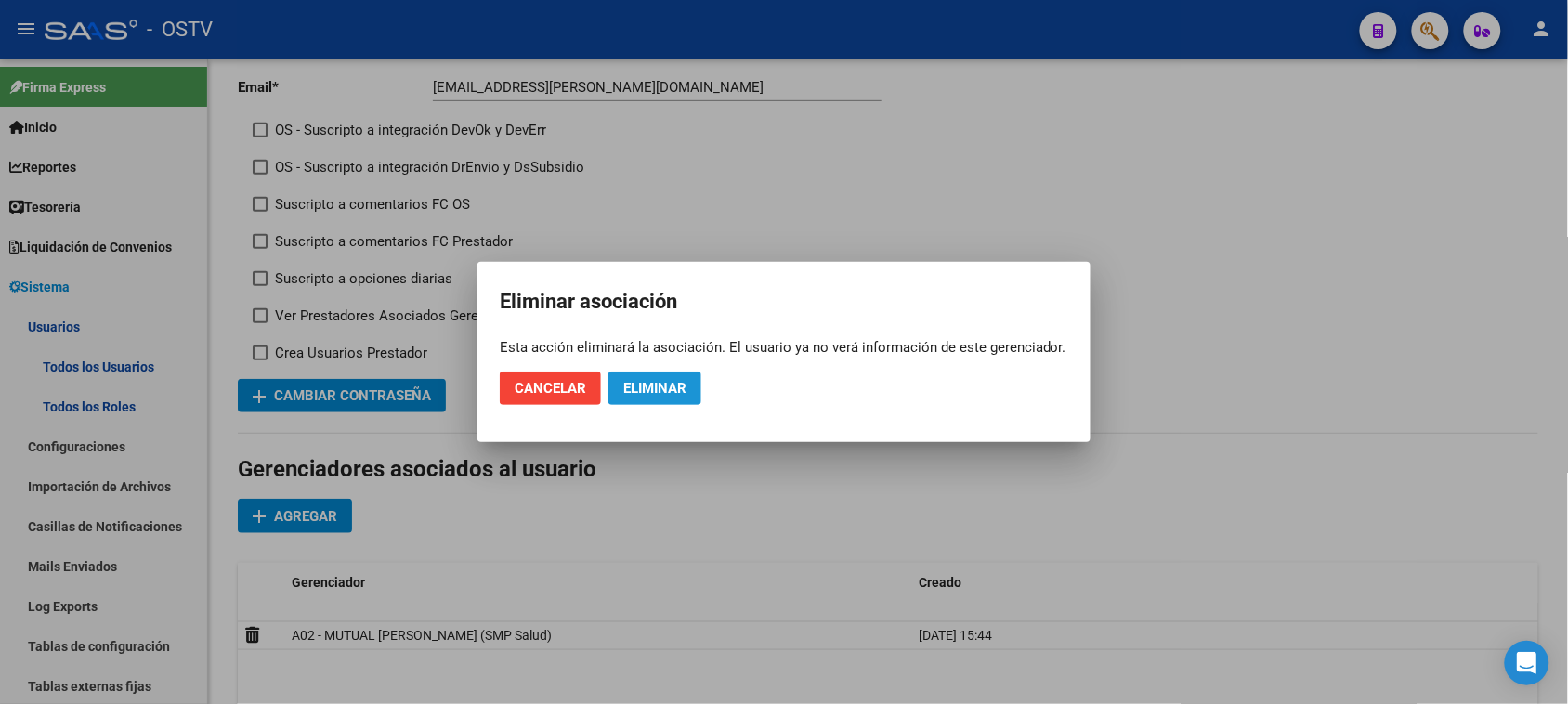
click at [656, 378] on button "Eliminar" at bounding box center [655, 388] width 93 height 33
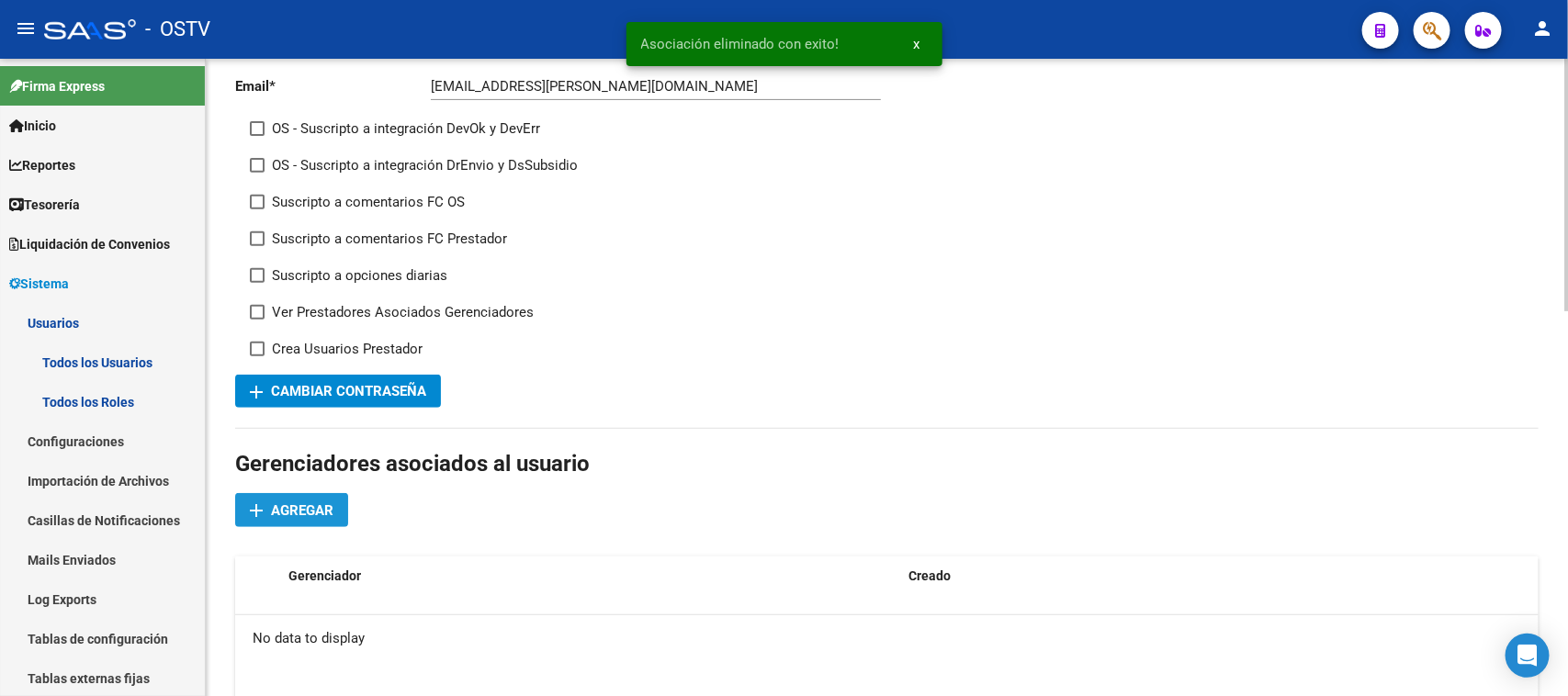
click at [311, 502] on span "Agregar" at bounding box center [302, 510] width 62 height 16
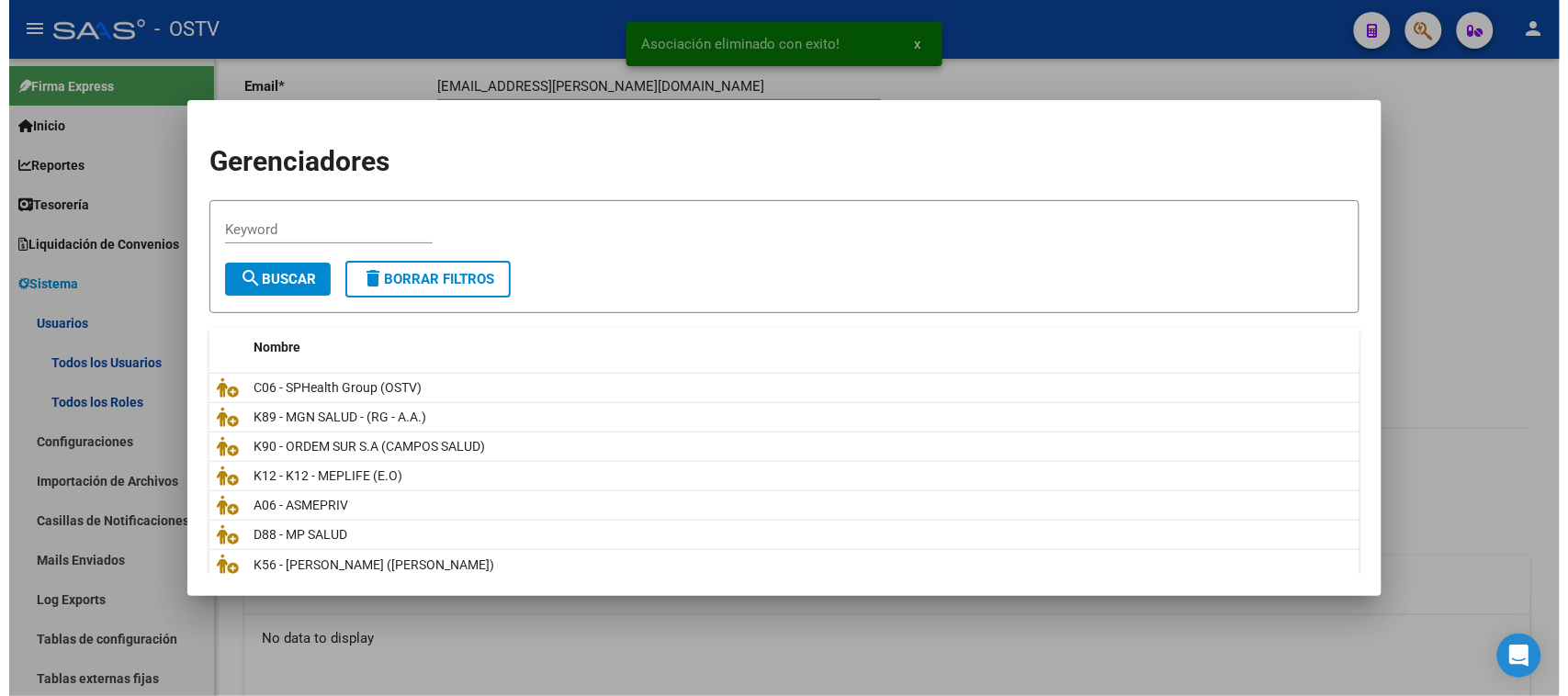
scroll to position [158, 0]
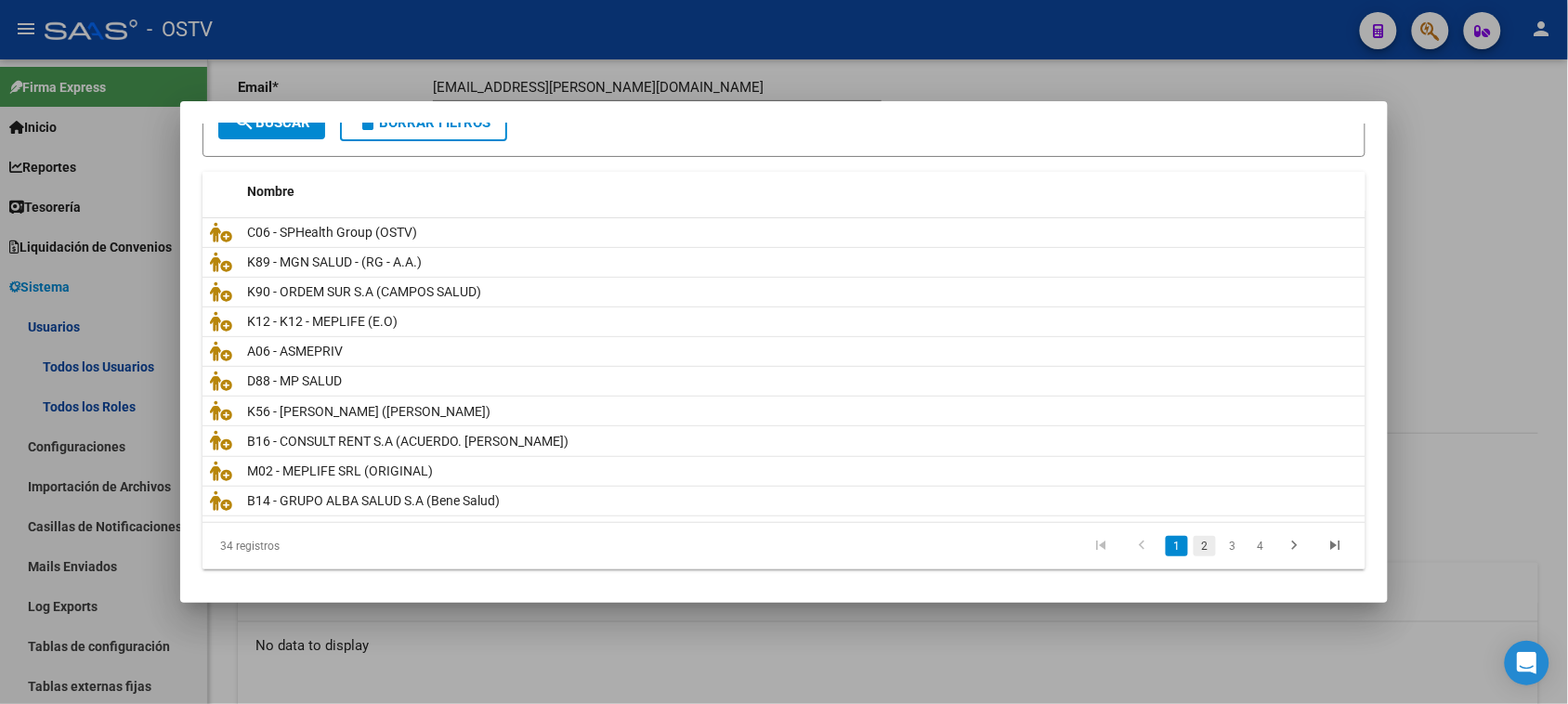
click at [1193, 549] on link "2" at bounding box center [1204, 546] width 22 height 20
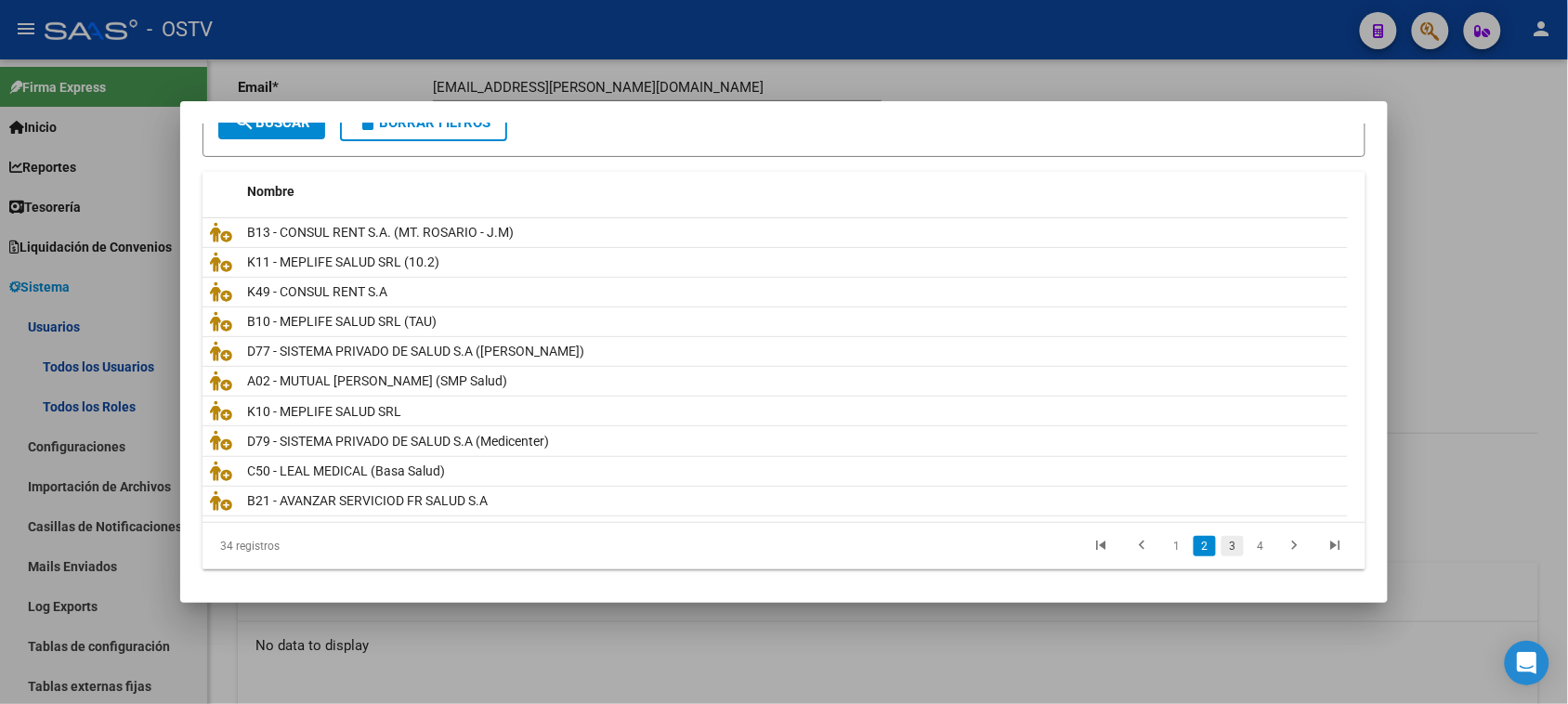
click at [1221, 546] on link "3" at bounding box center [1232, 546] width 22 height 20
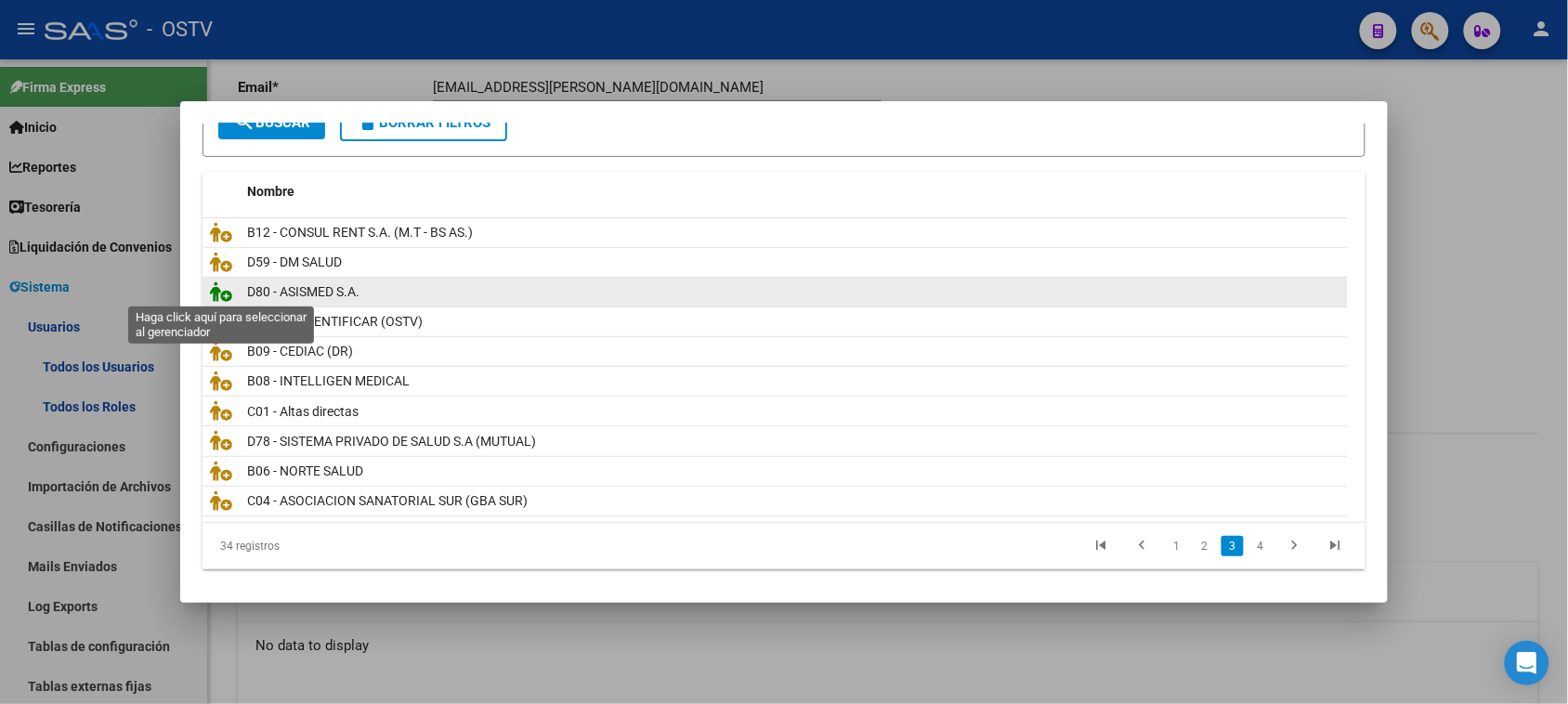
click at [221, 289] on icon at bounding box center [221, 291] width 22 height 20
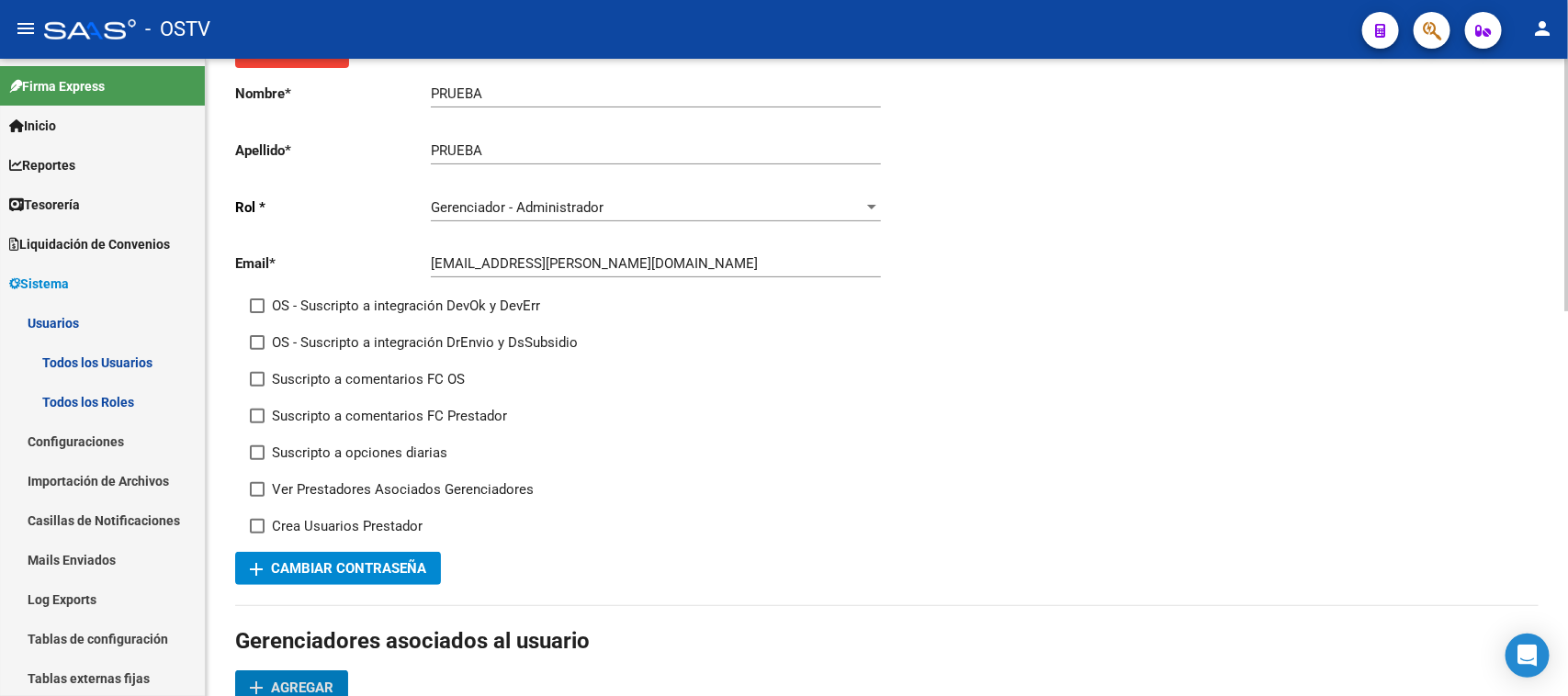
scroll to position [0, 0]
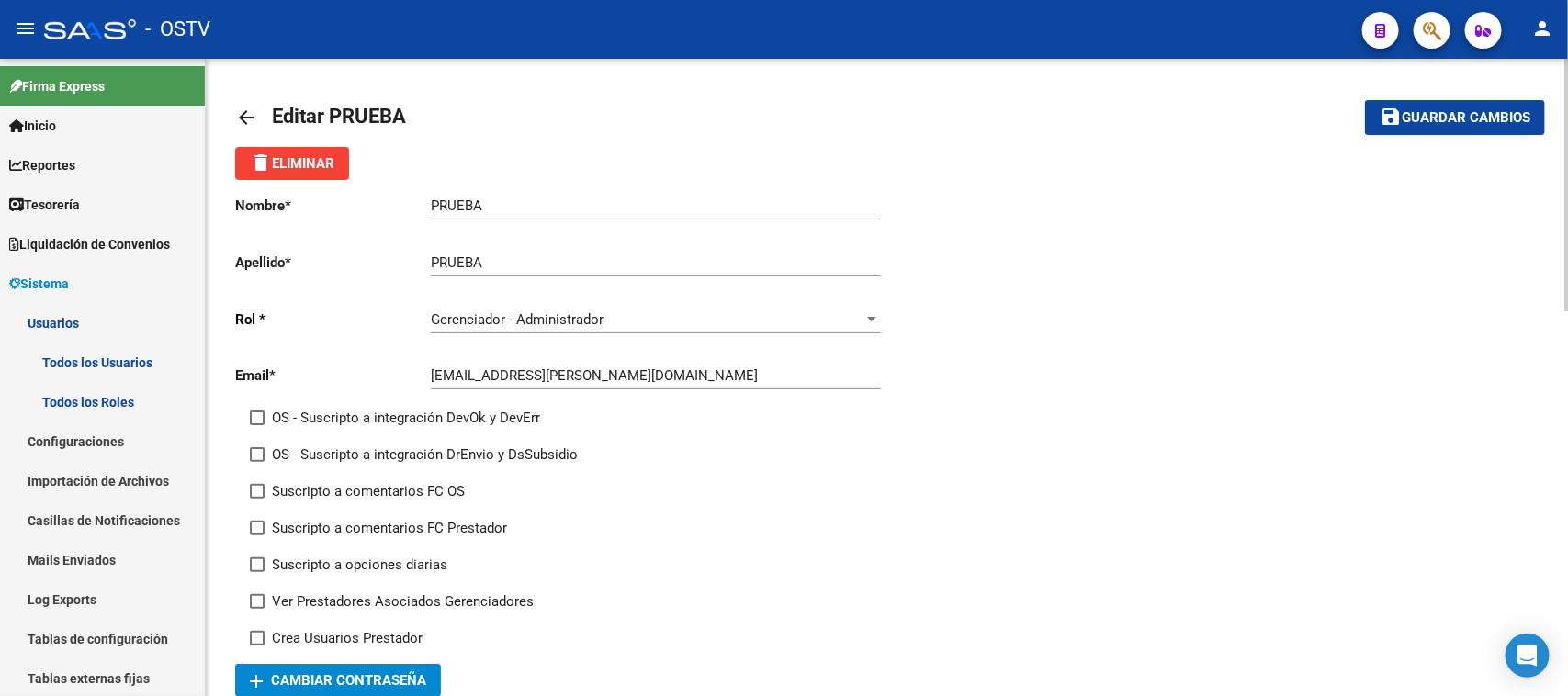
click at [1567, 203] on div at bounding box center [1566, 185] width 5 height 253
click at [1433, 122] on span "Guardar cambios" at bounding box center [1465, 118] width 128 height 16
click at [543, 370] on input "[EMAIL_ADDRESS][PERSON_NAME][DOMAIN_NAME]" at bounding box center [656, 375] width 450 height 16
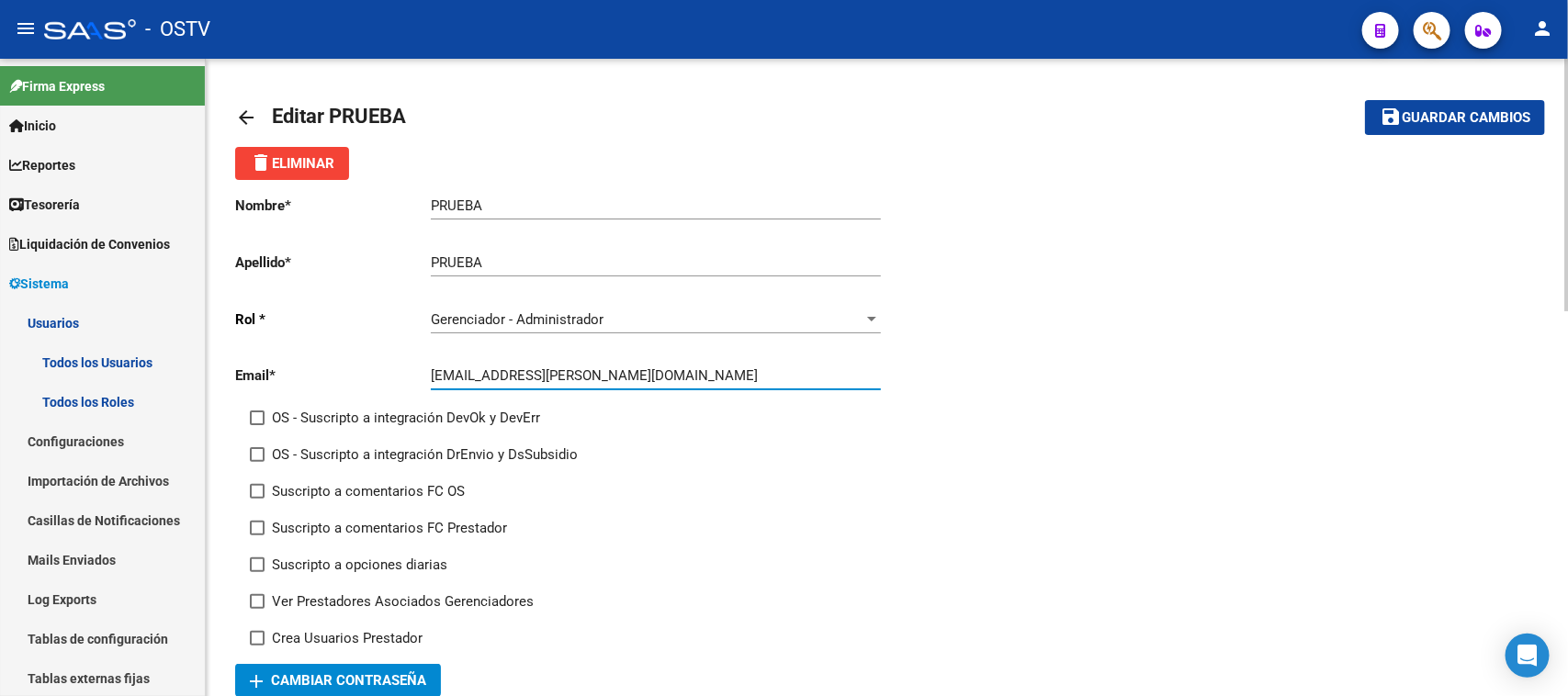
click at [543, 370] on input "[EMAIL_ADDRESS][PERSON_NAME][DOMAIN_NAME]" at bounding box center [656, 375] width 450 height 16
click at [56, 321] on link "Usuarios" at bounding box center [103, 322] width 205 height 39
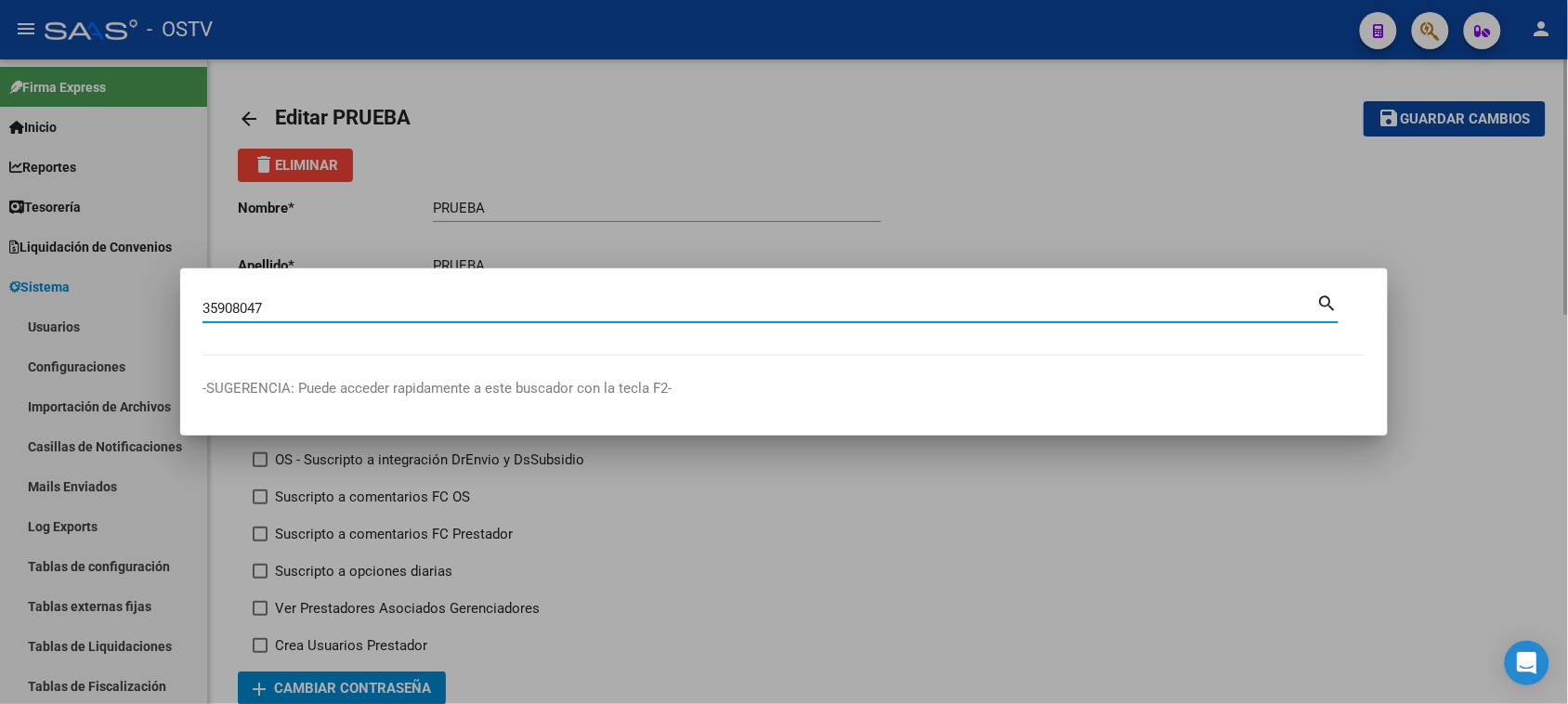
type input "35908047"
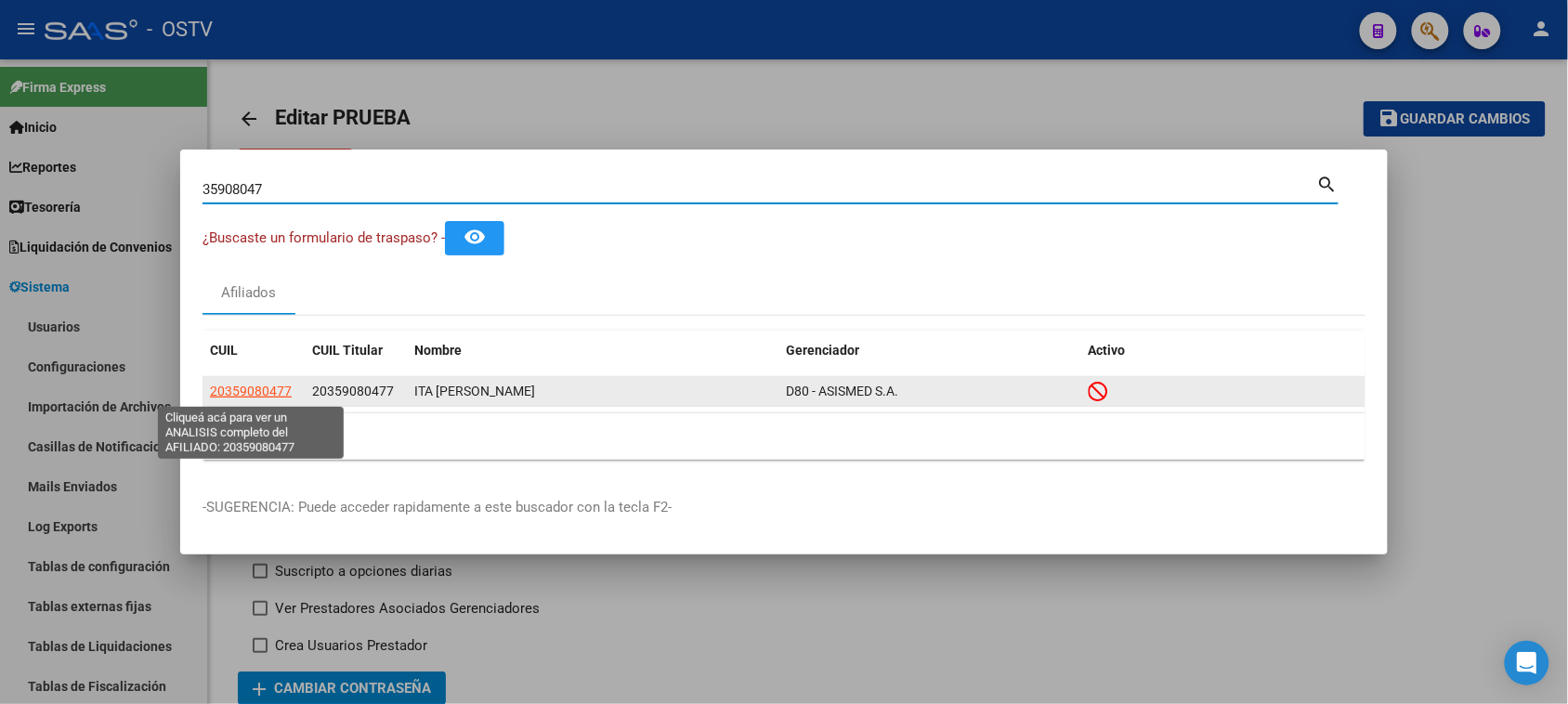
click at [241, 384] on span "20359080477" at bounding box center [251, 391] width 81 height 15
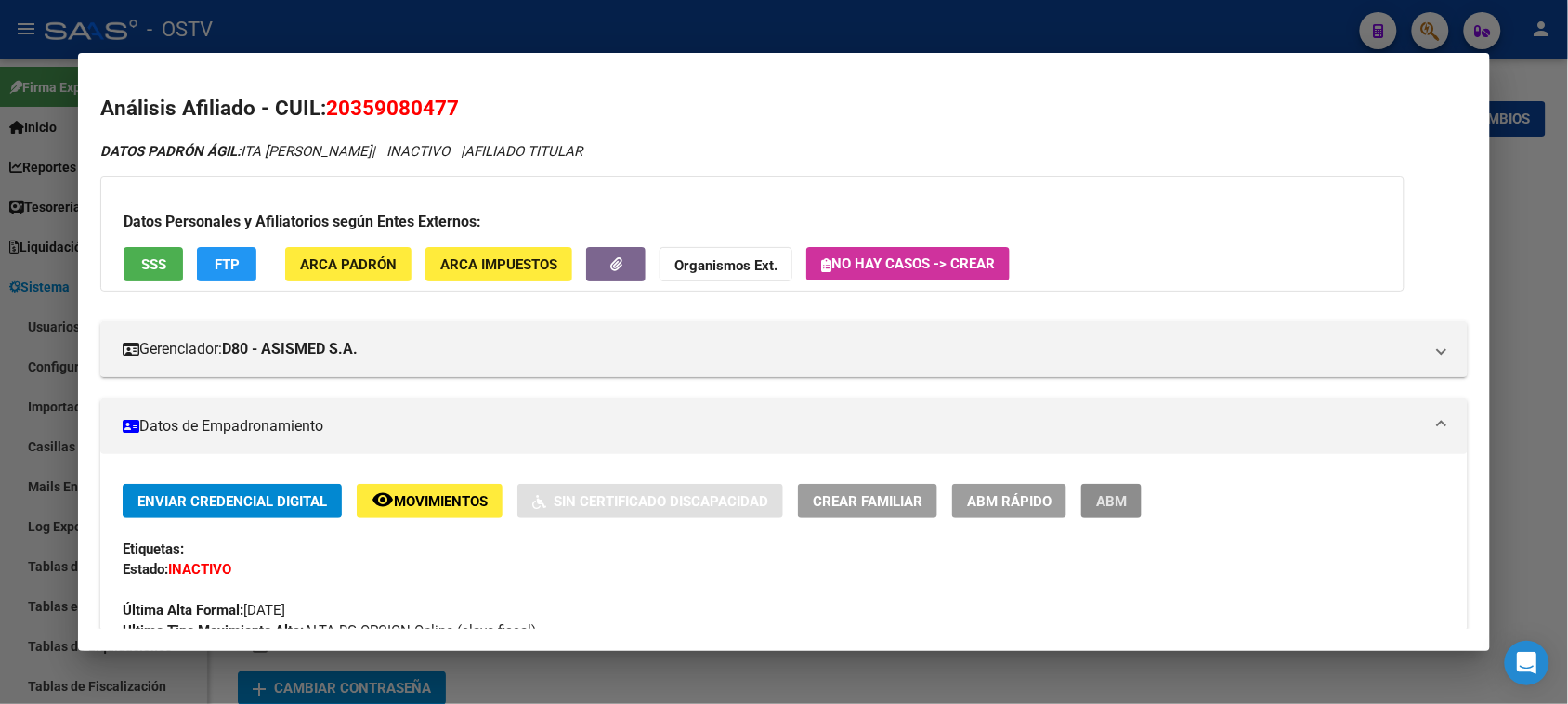
click at [1106, 498] on span "ABM" at bounding box center [1112, 501] width 31 height 16
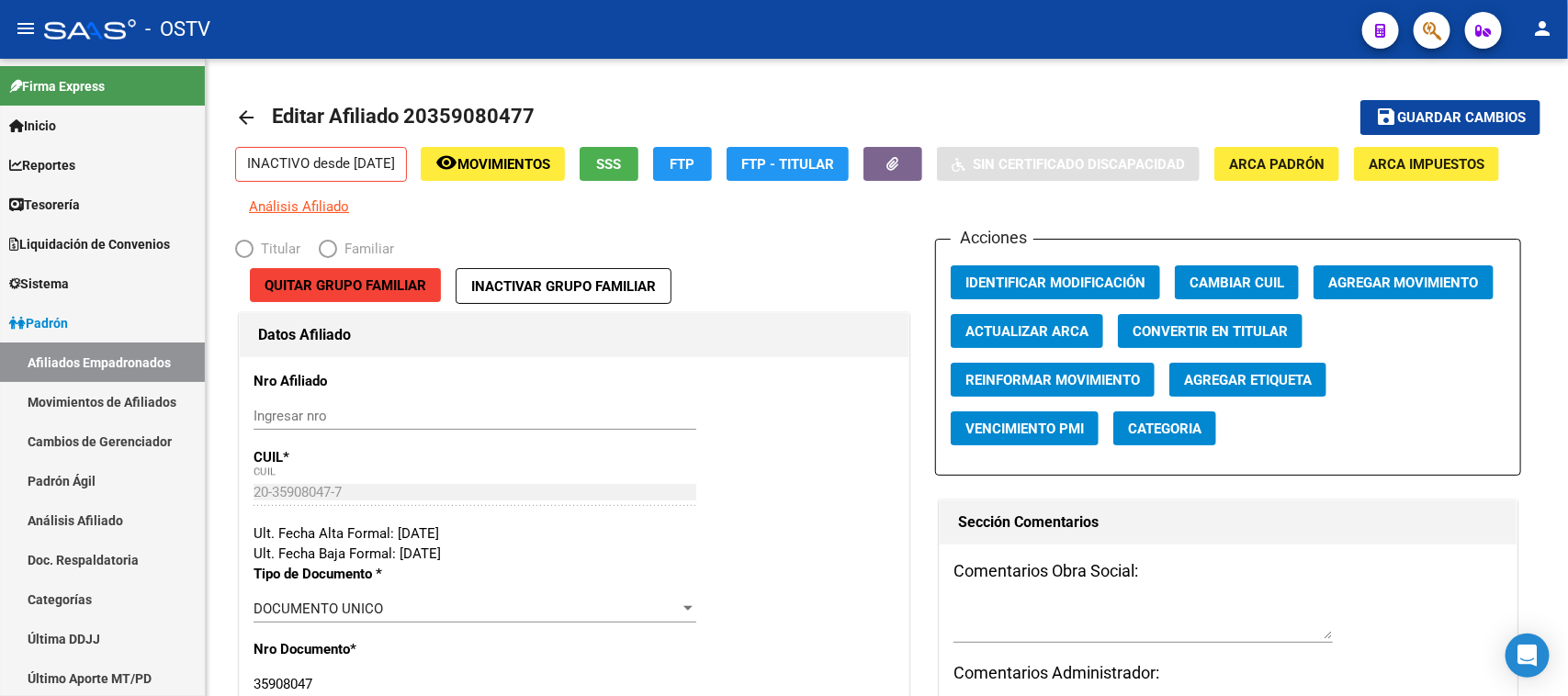
radio input "true"
type input "30-71057303-0"
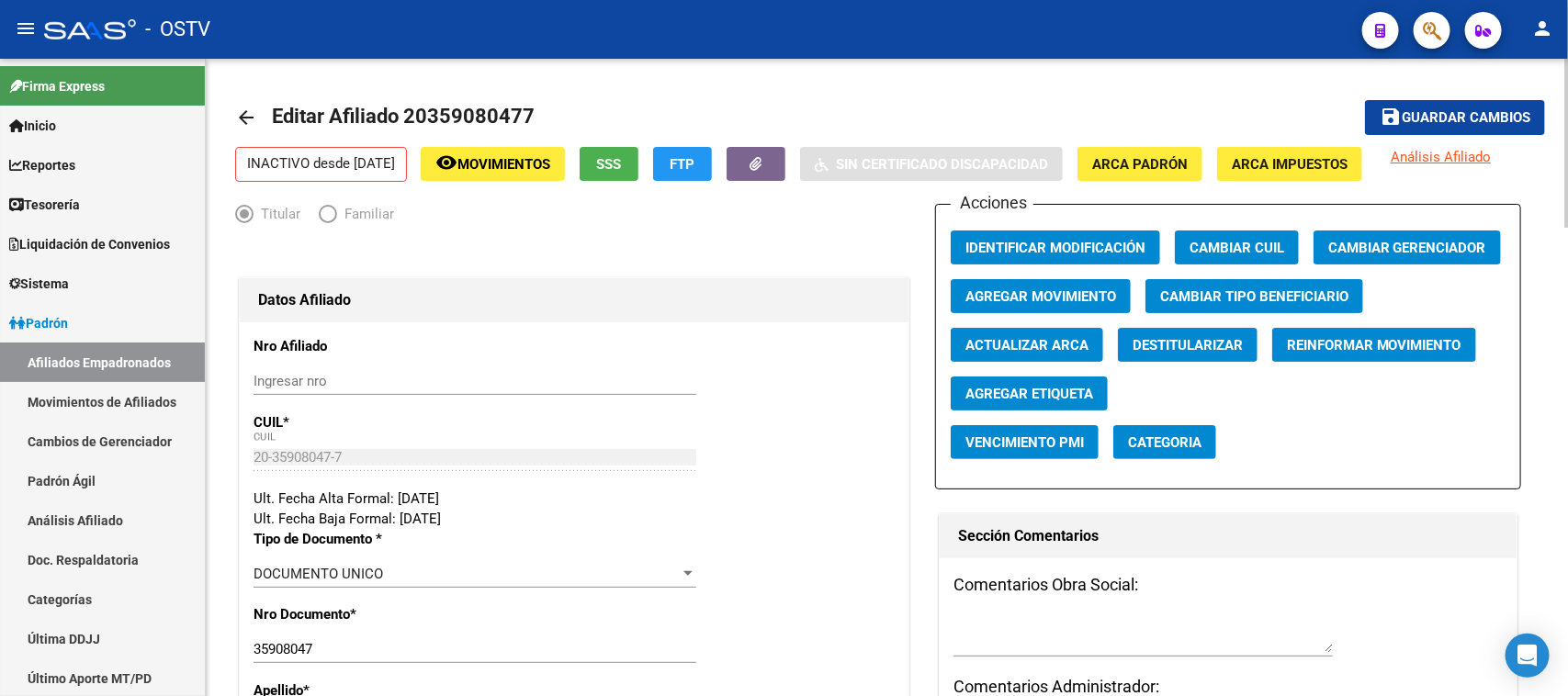
click at [1058, 303] on span "Agregar Movimiento" at bounding box center [1040, 296] width 150 height 16
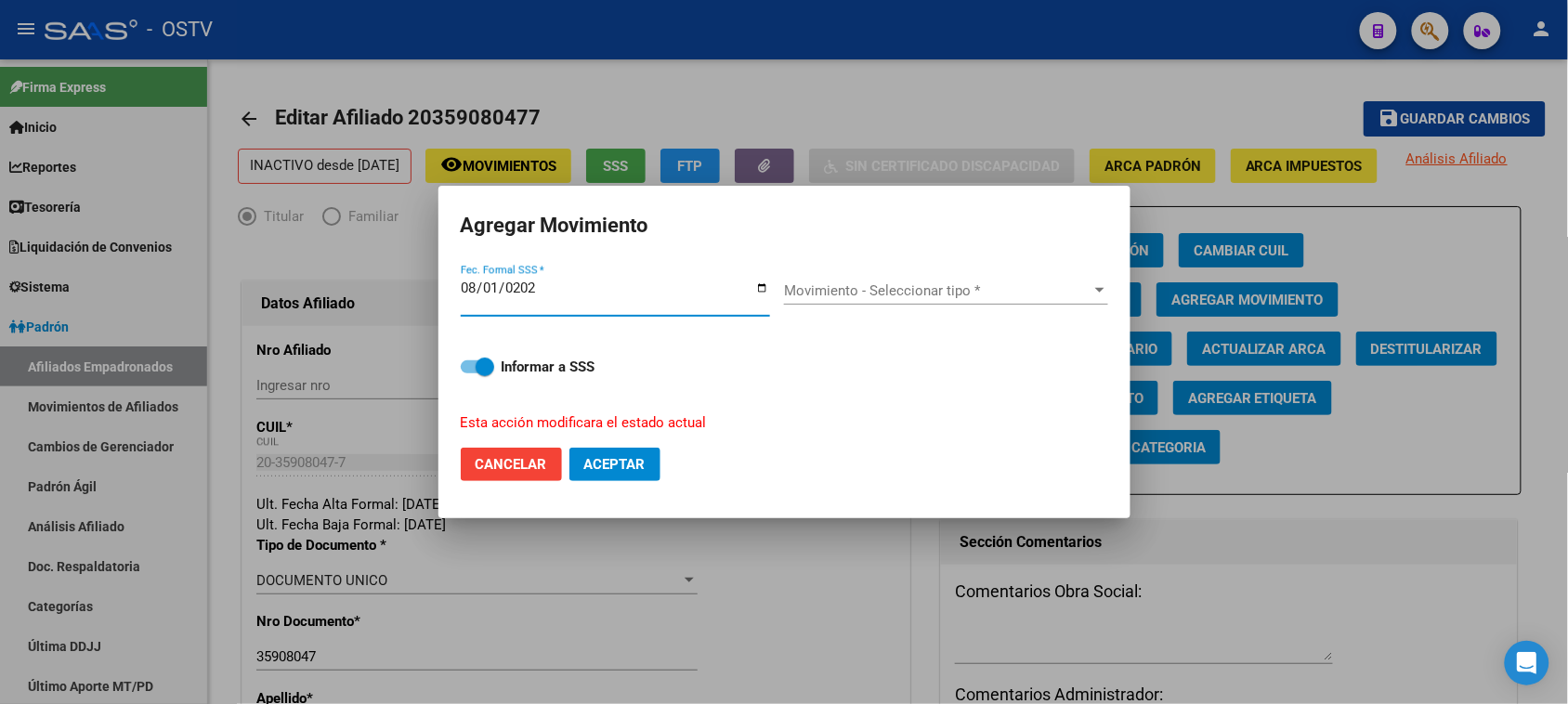
type input "[DATE]"
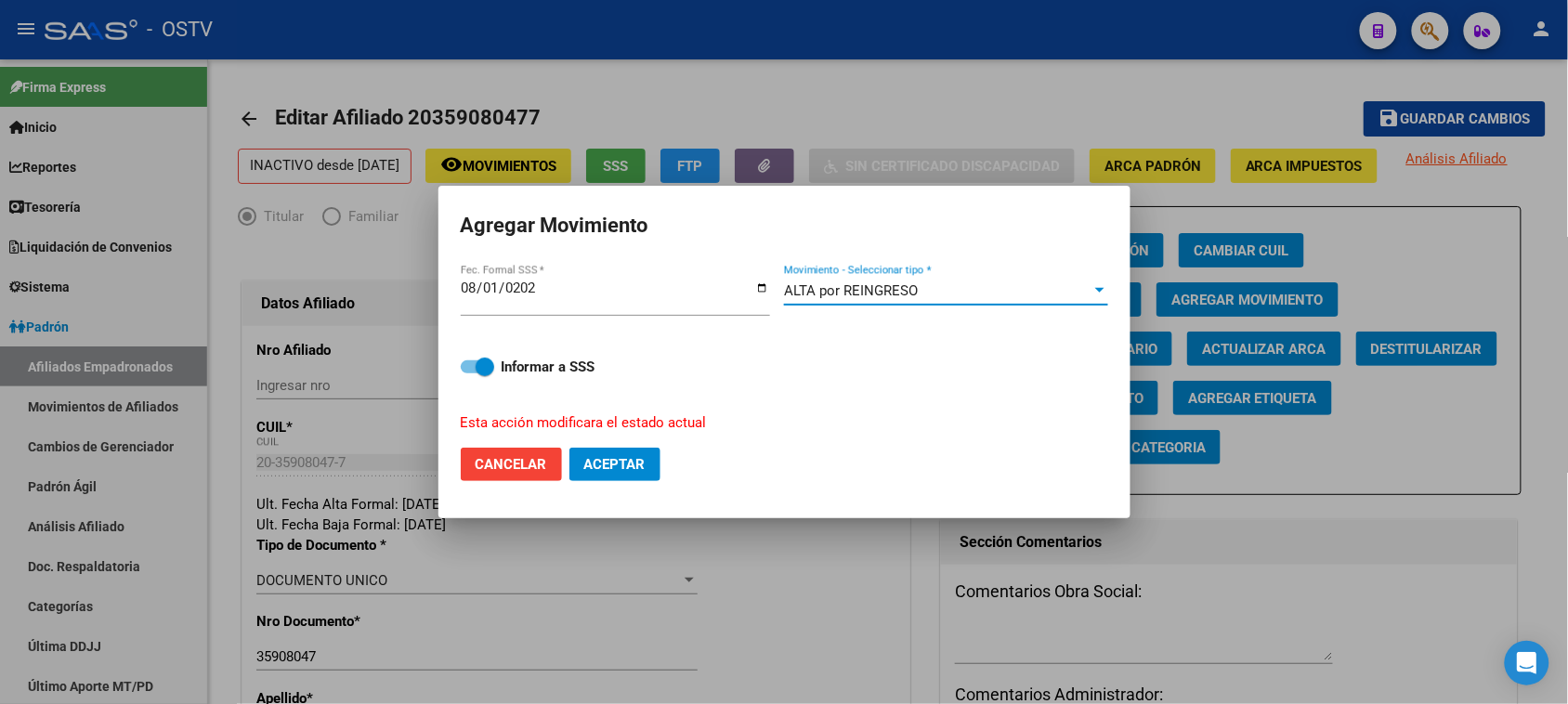
click at [634, 469] on span "Aceptar" at bounding box center [614, 464] width 61 height 16
checkbox input "false"
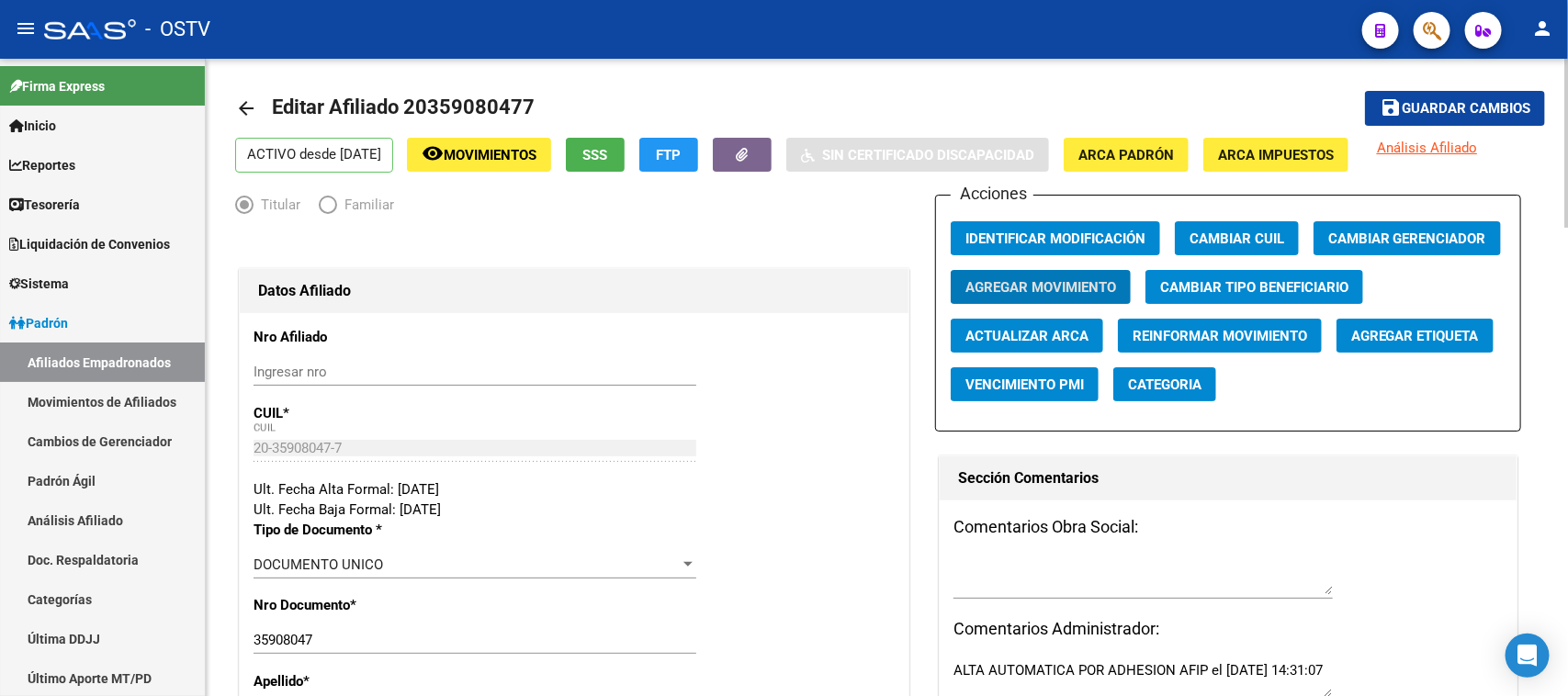
scroll to position [308, 0]
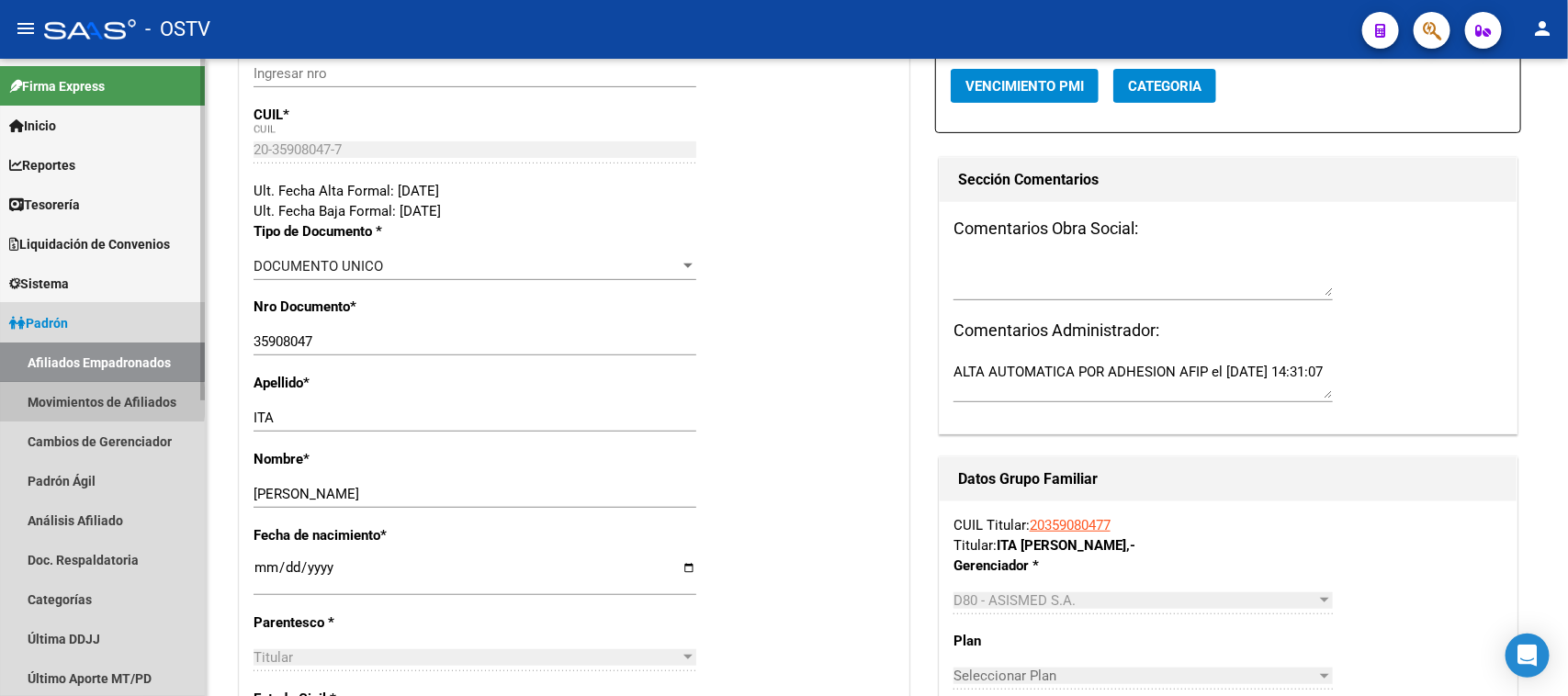
click at [74, 402] on link "Movimientos de Afiliados" at bounding box center [103, 402] width 205 height 39
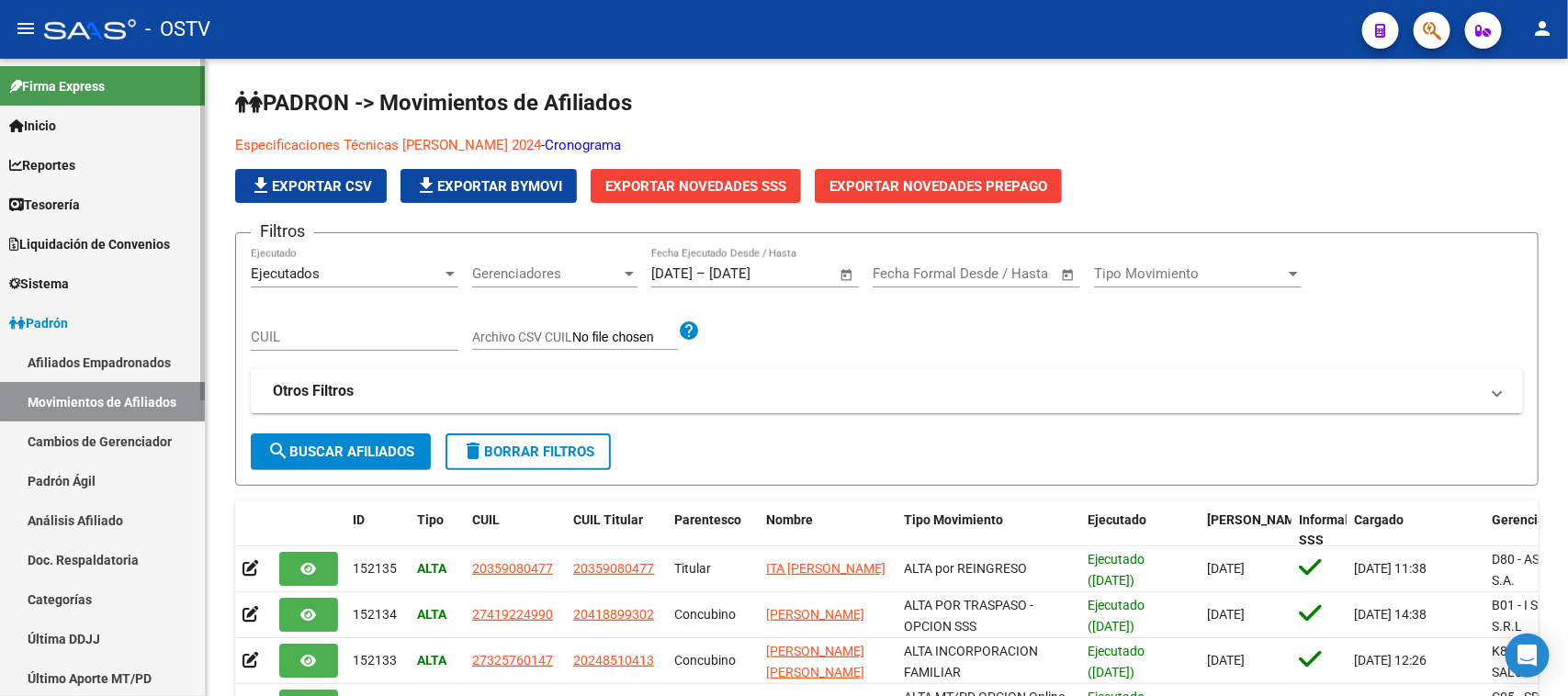
click at [113, 355] on link "Afiliados Empadronados" at bounding box center [103, 361] width 205 height 39
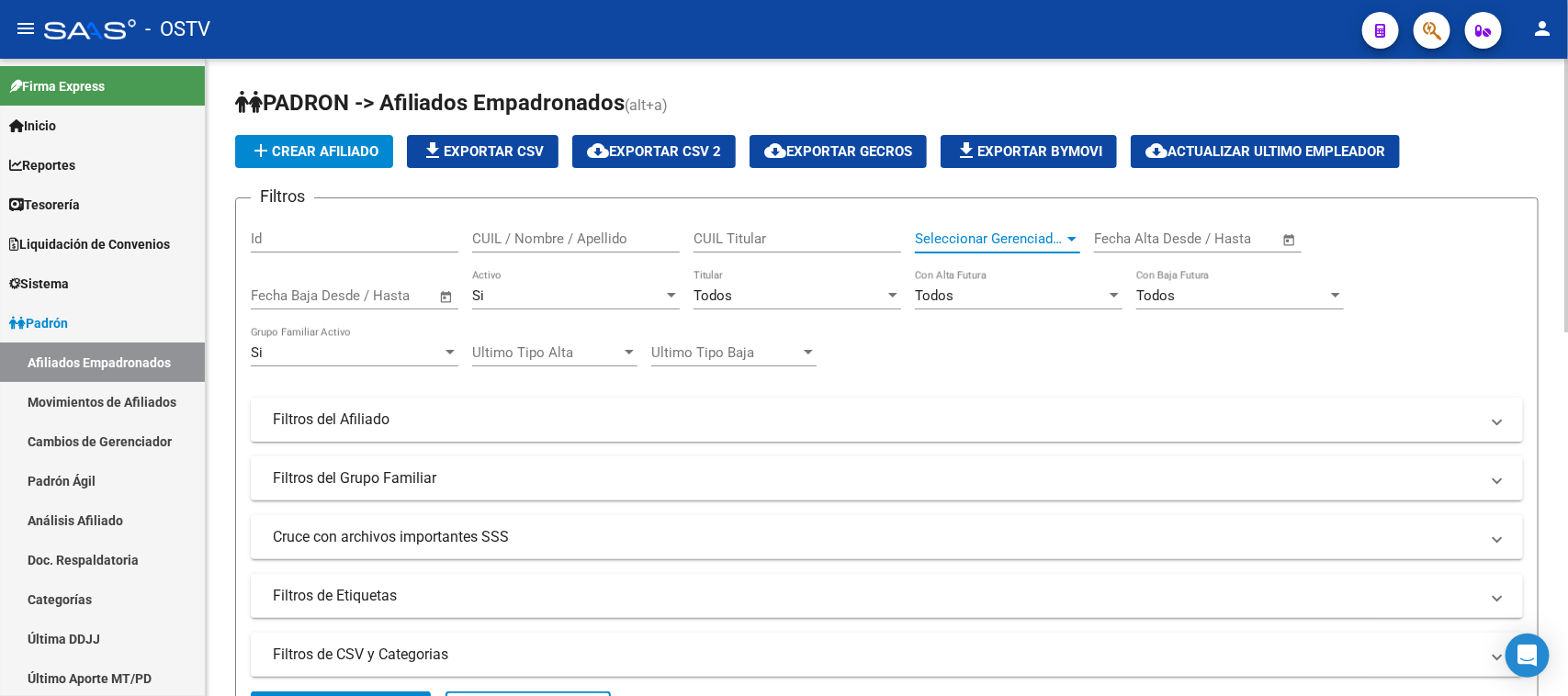
click at [990, 237] on span "Seleccionar Gerenciador" at bounding box center [988, 239] width 149 height 16
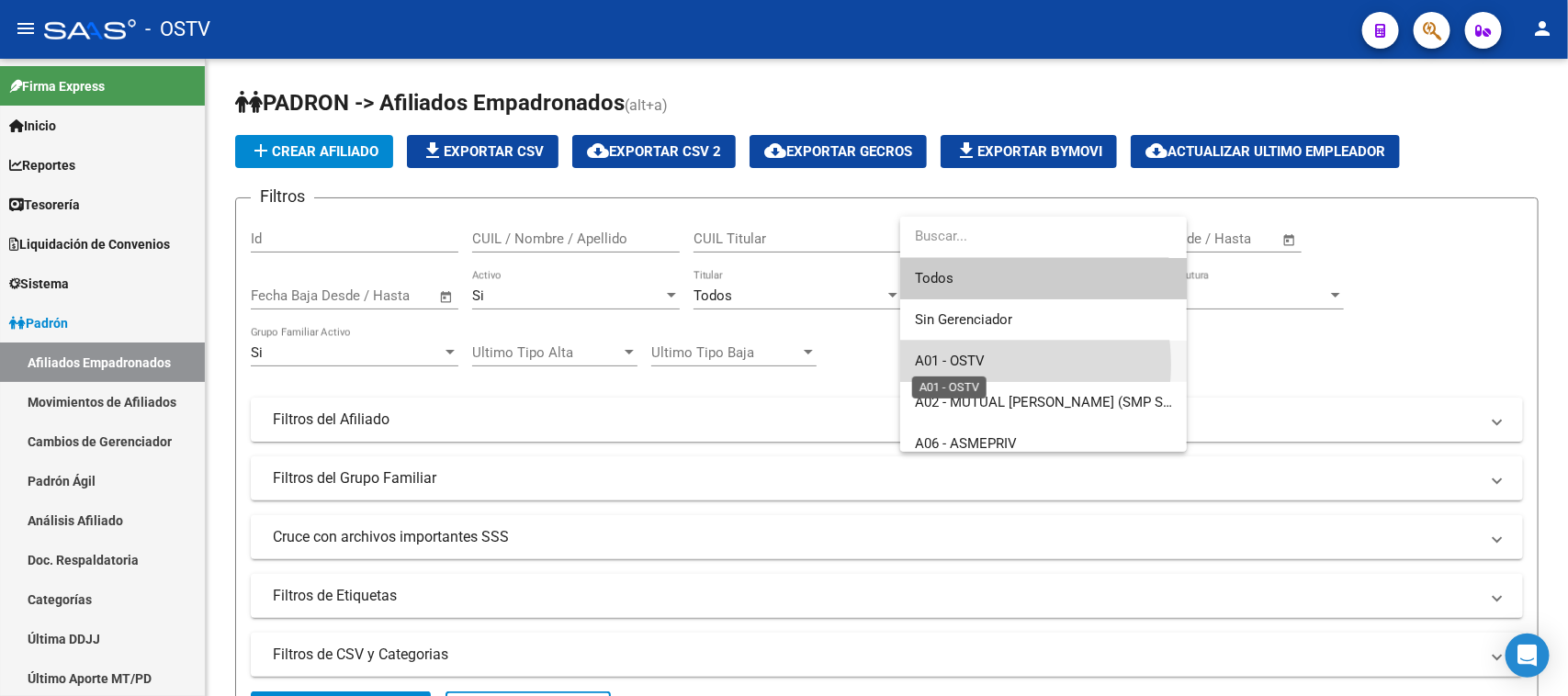
click at [971, 364] on span "A01 - OSTV" at bounding box center [949, 360] width 70 height 16
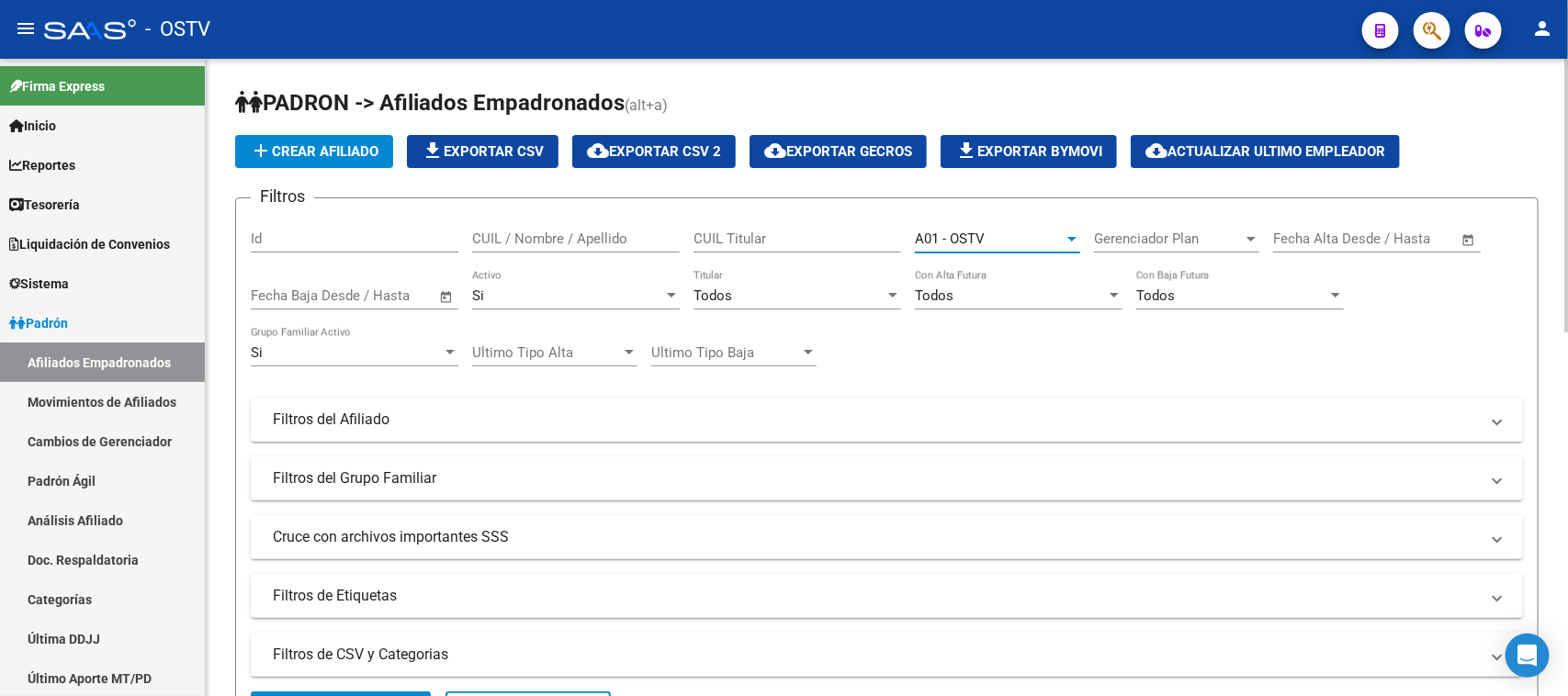
click at [472, 420] on mat-panel-title "Filtros del Afiliado" at bounding box center [876, 419] width 1206 height 20
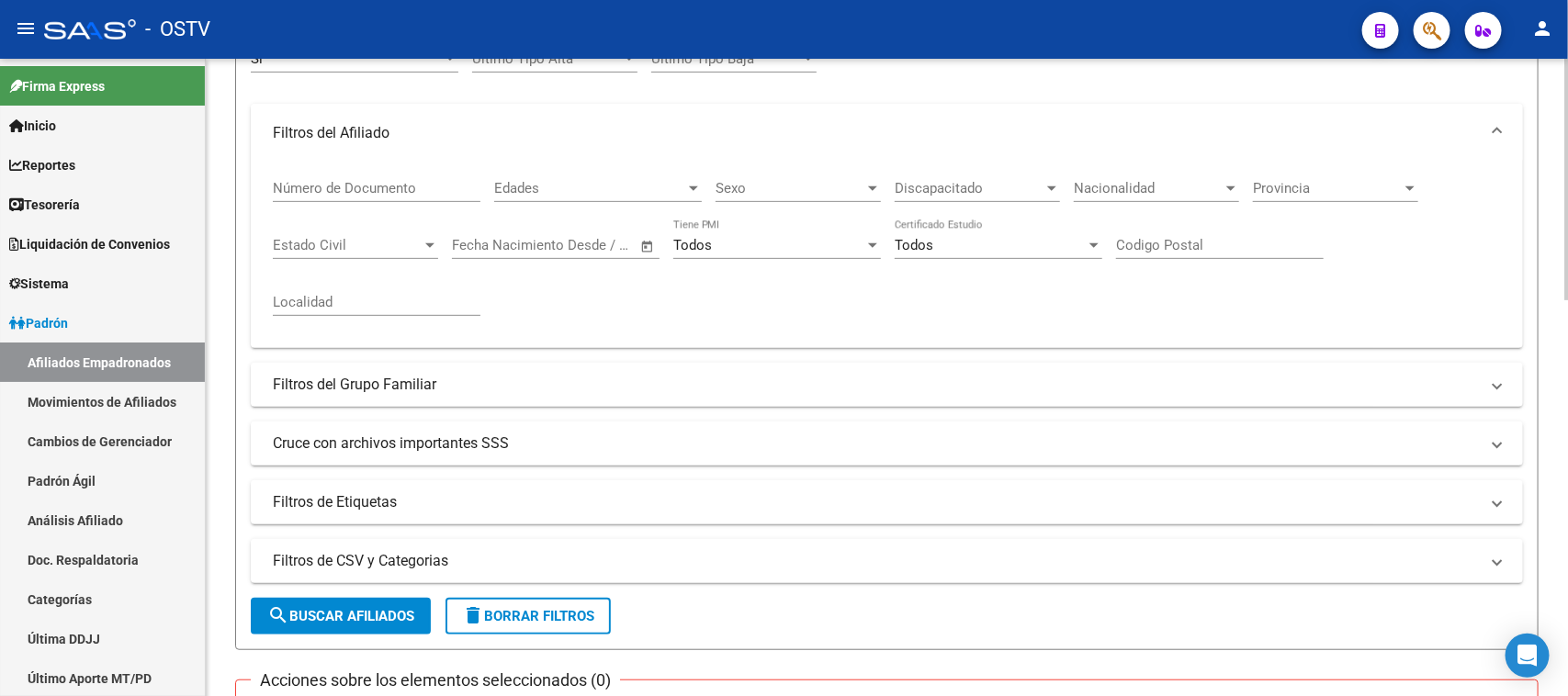
scroll to position [309, 0]
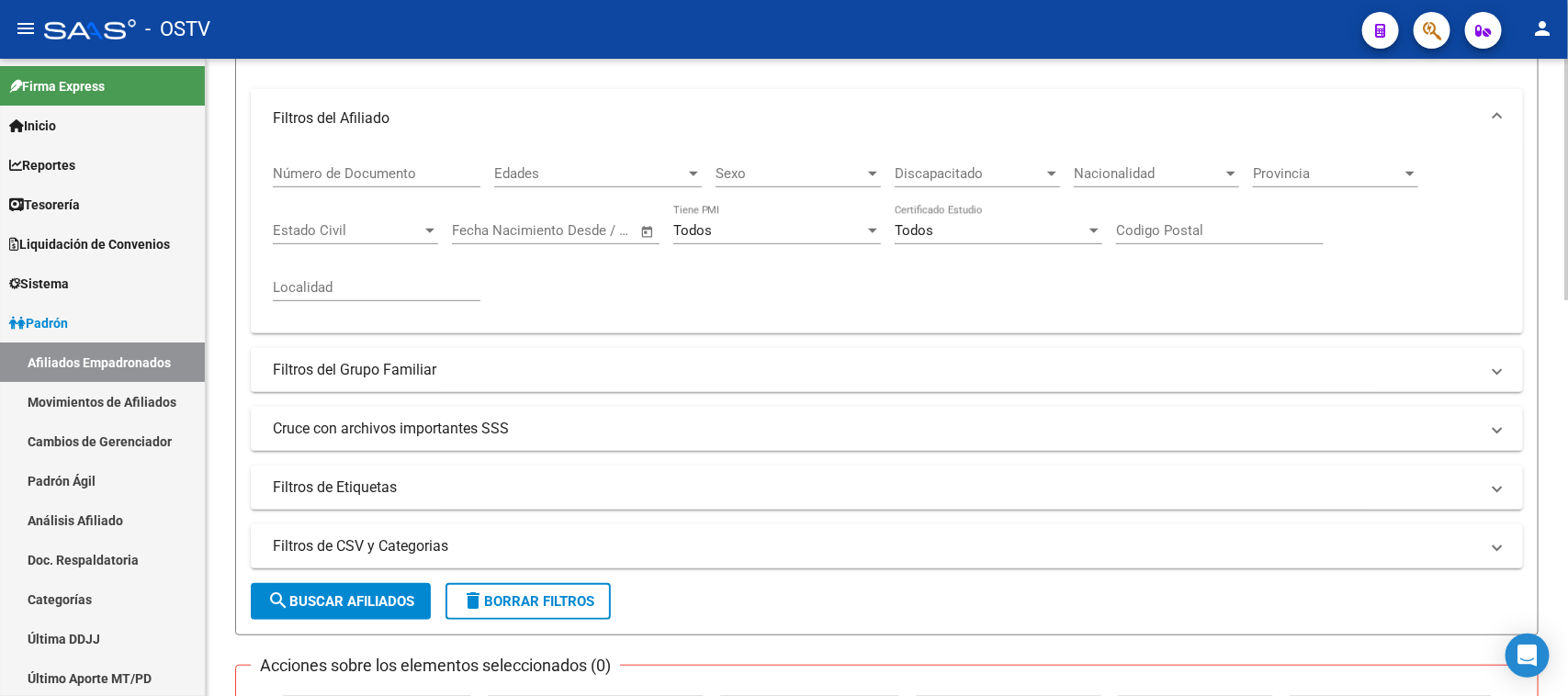
click at [1561, 349] on div "[PERSON_NAME] -> Afiliados Empadronados (alt+a) add Crear Afiliado file_downloa…" at bounding box center [889, 586] width 1367 height 1673
click at [352, 365] on mat-panel-title "Filtros del Grupo Familiar" at bounding box center [876, 370] width 1206 height 20
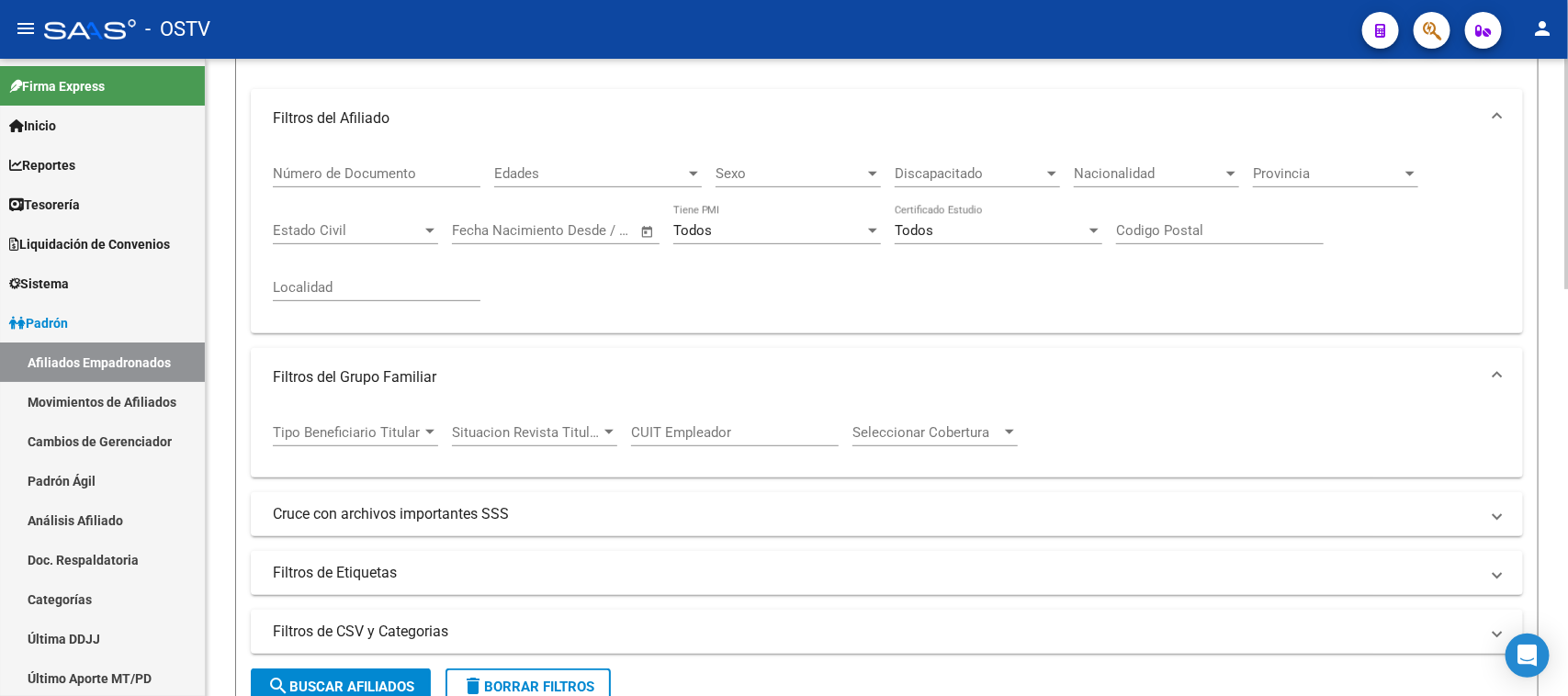
click at [358, 413] on div "Tipo Beneficiario Titular Tipo Beneficiario Titular" at bounding box center [356, 427] width 165 height 39
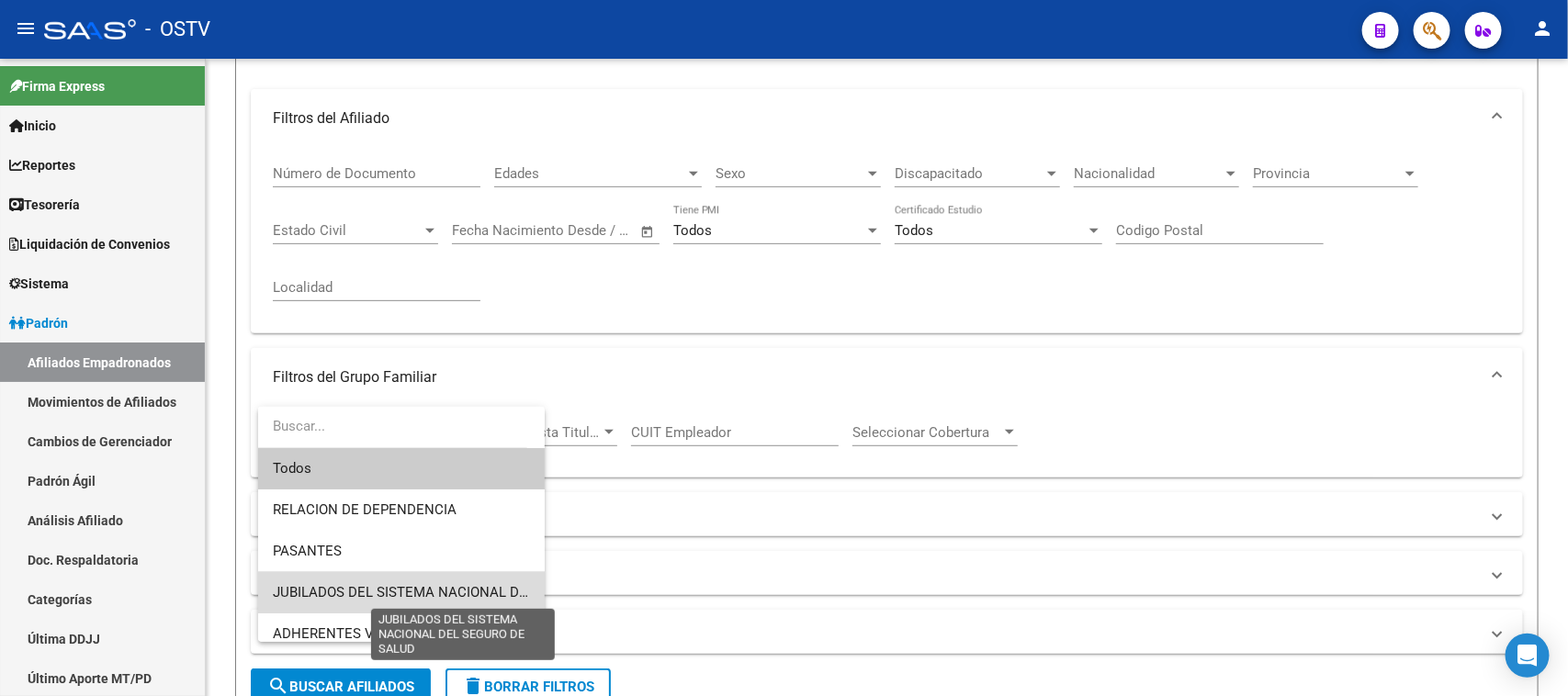
click at [446, 588] on span "JUBILADOS DEL SISTEMA NACIONAL DEL SEGURO DE SALUD" at bounding box center [466, 592] width 385 height 16
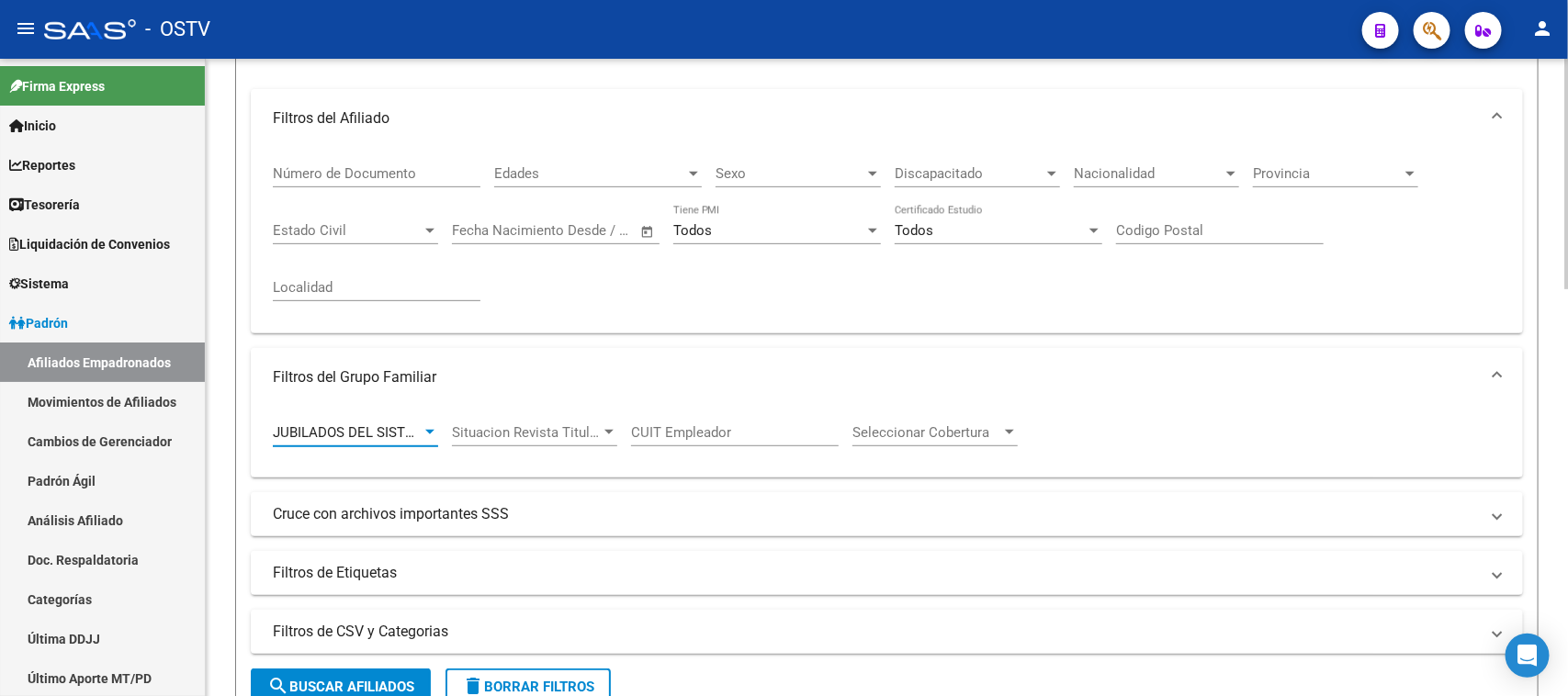
click at [378, 672] on button "search Buscar Afiliados" at bounding box center [341, 687] width 180 height 36
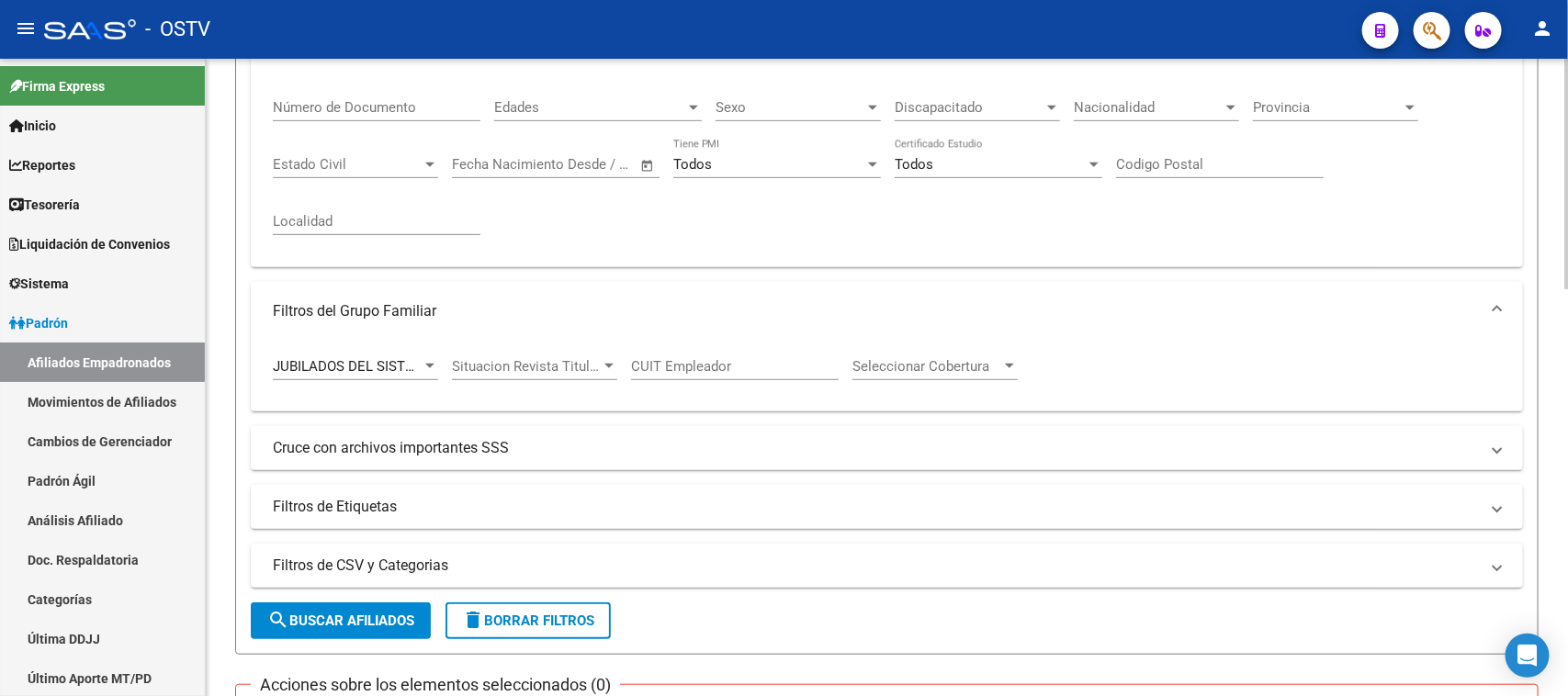
scroll to position [0, 0]
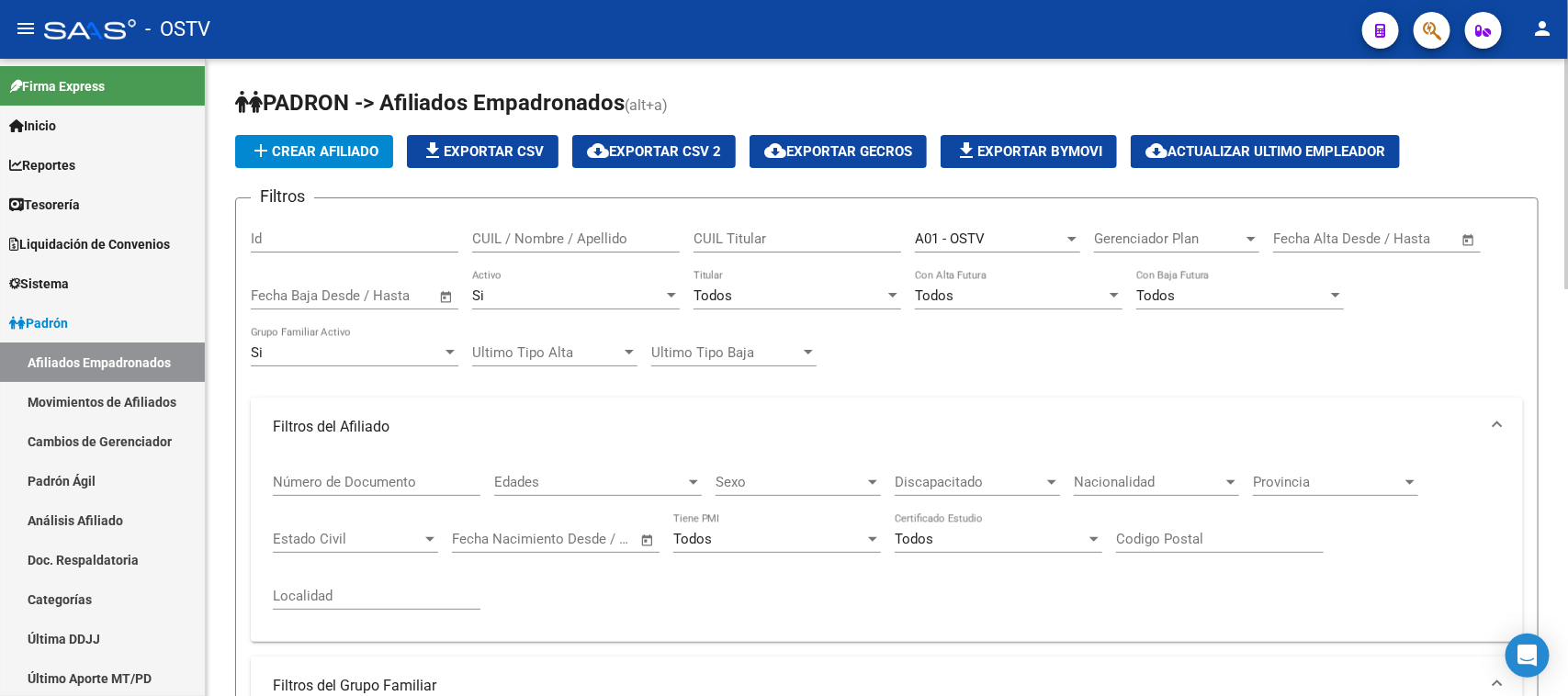
click at [1567, 54] on div "menu - OSTV person Firma Express Inicio Calendario SSS Instructivos Contacto OS…" at bounding box center [784, 348] width 1568 height 696
click at [707, 150] on span "cloud_download Exportar CSV 2" at bounding box center [654, 151] width 134 height 16
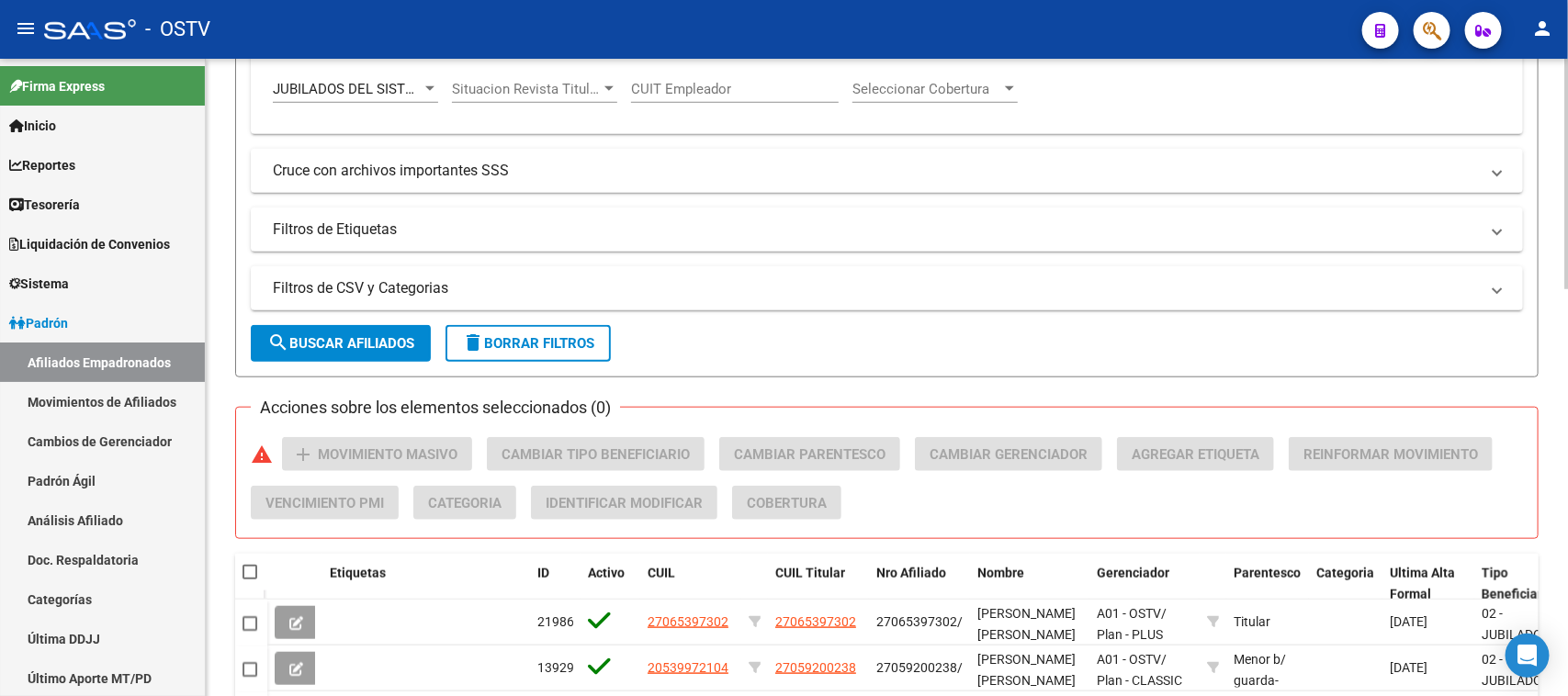
scroll to position [833, 0]
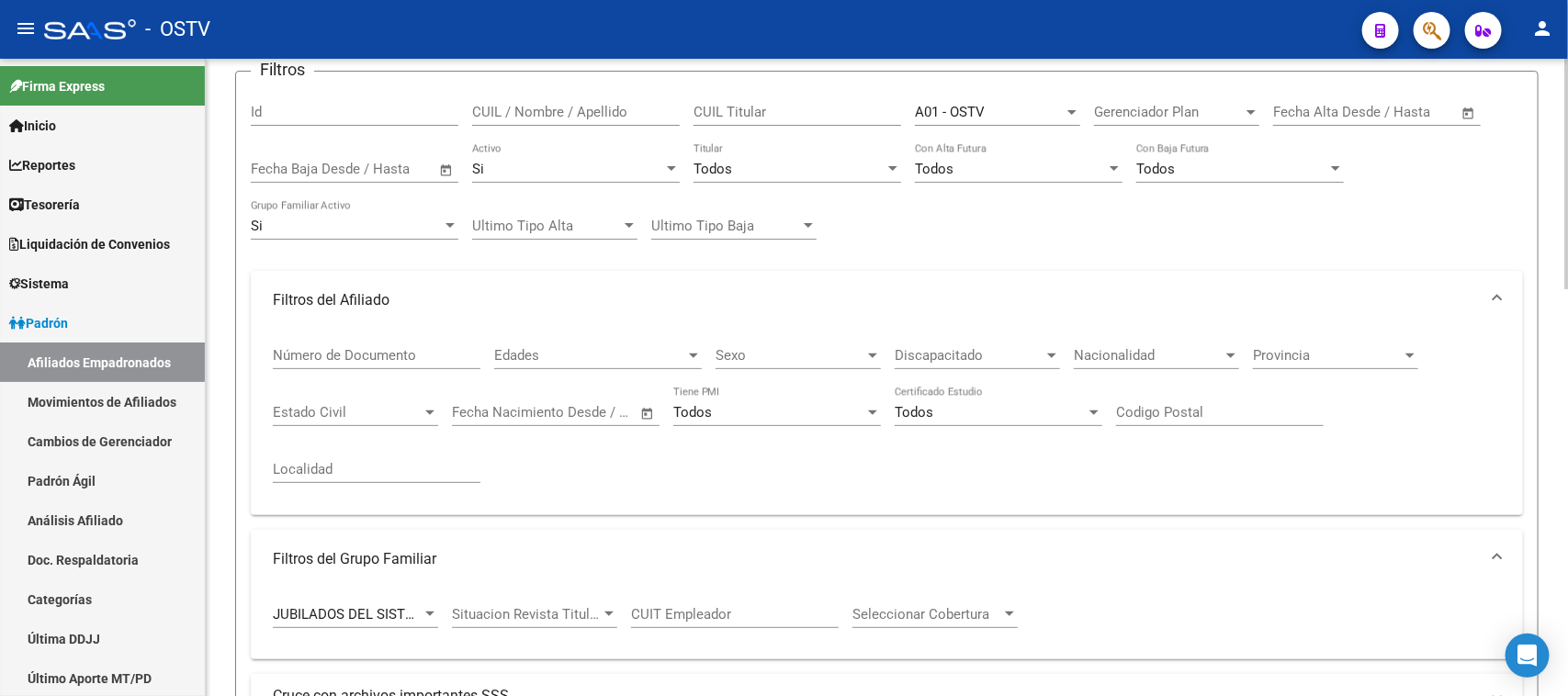
scroll to position [0, 0]
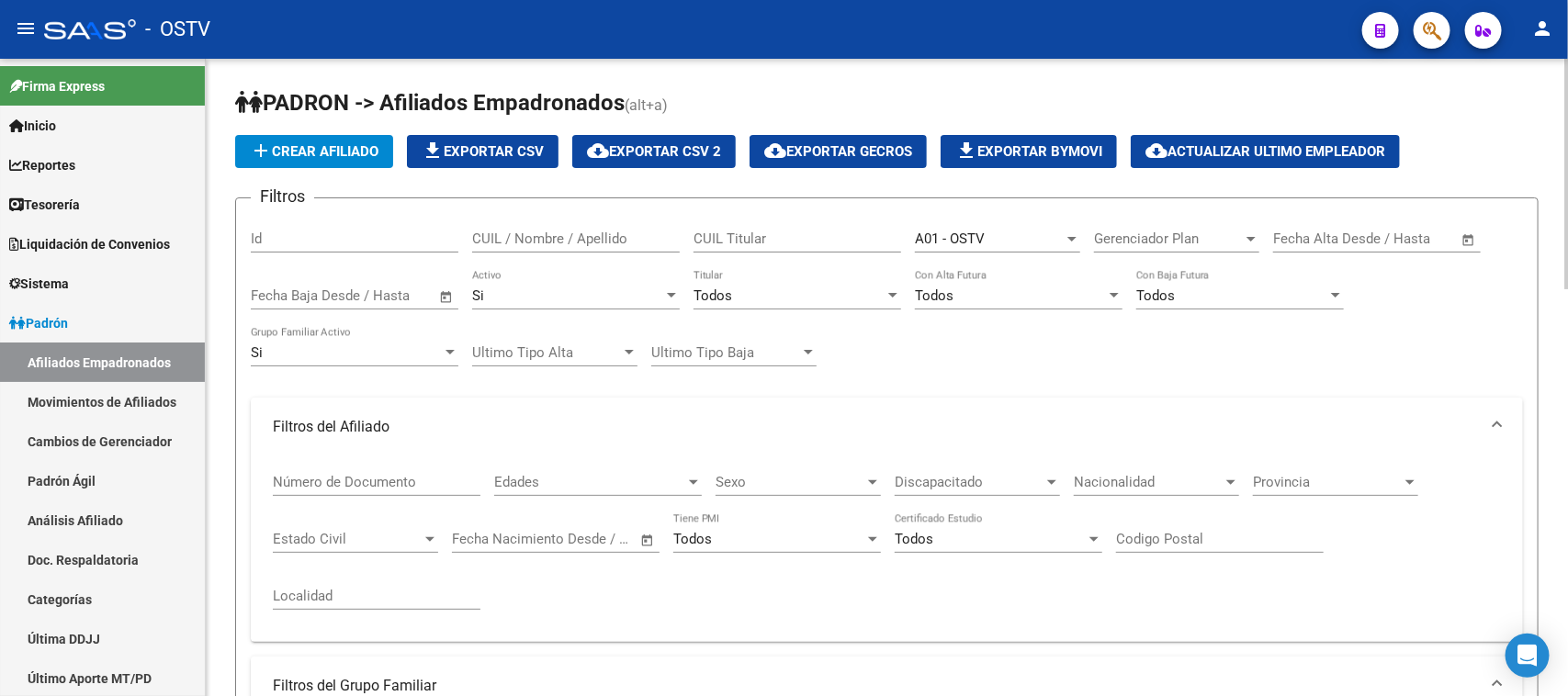
click at [204, 401] on div at bounding box center [202, 229] width 5 height 341
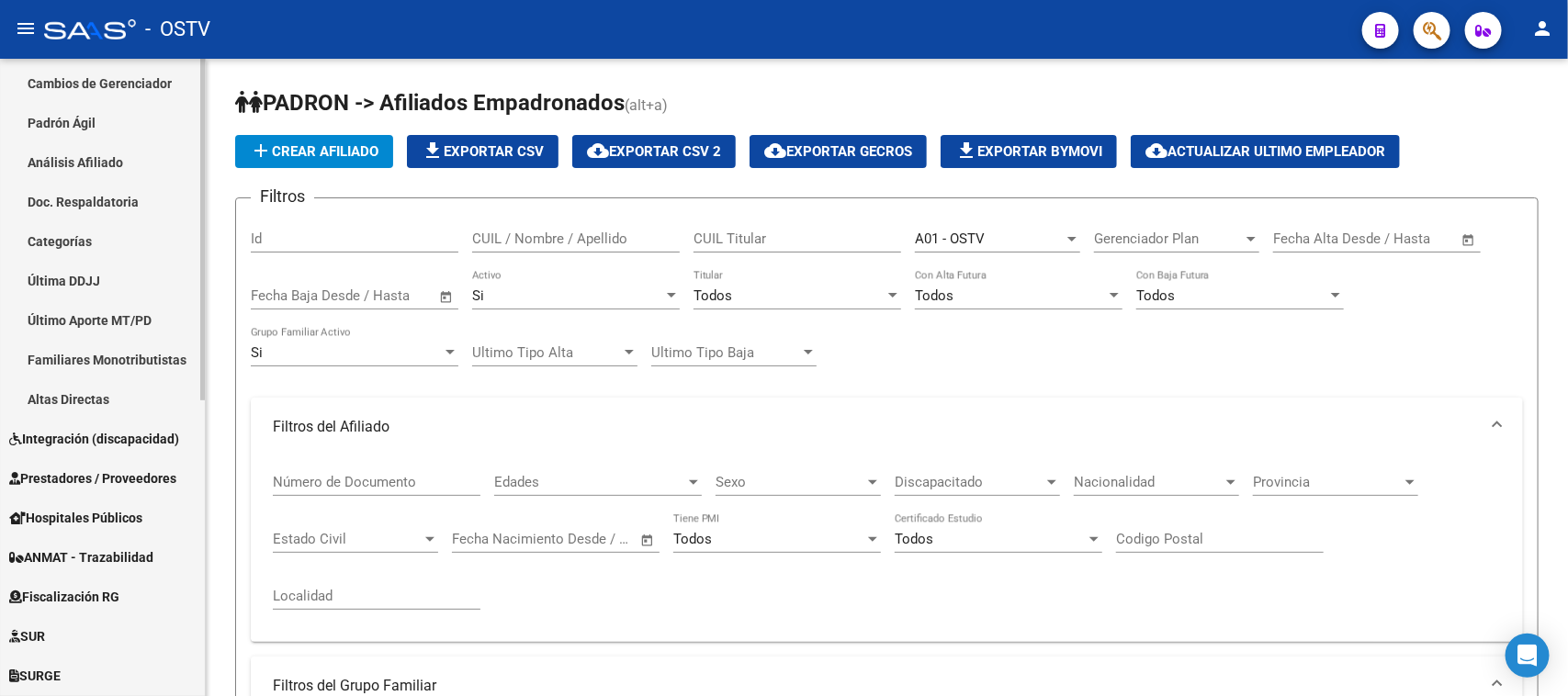
click at [66, 524] on span "Hospitales Públicos" at bounding box center [76, 518] width 133 height 20
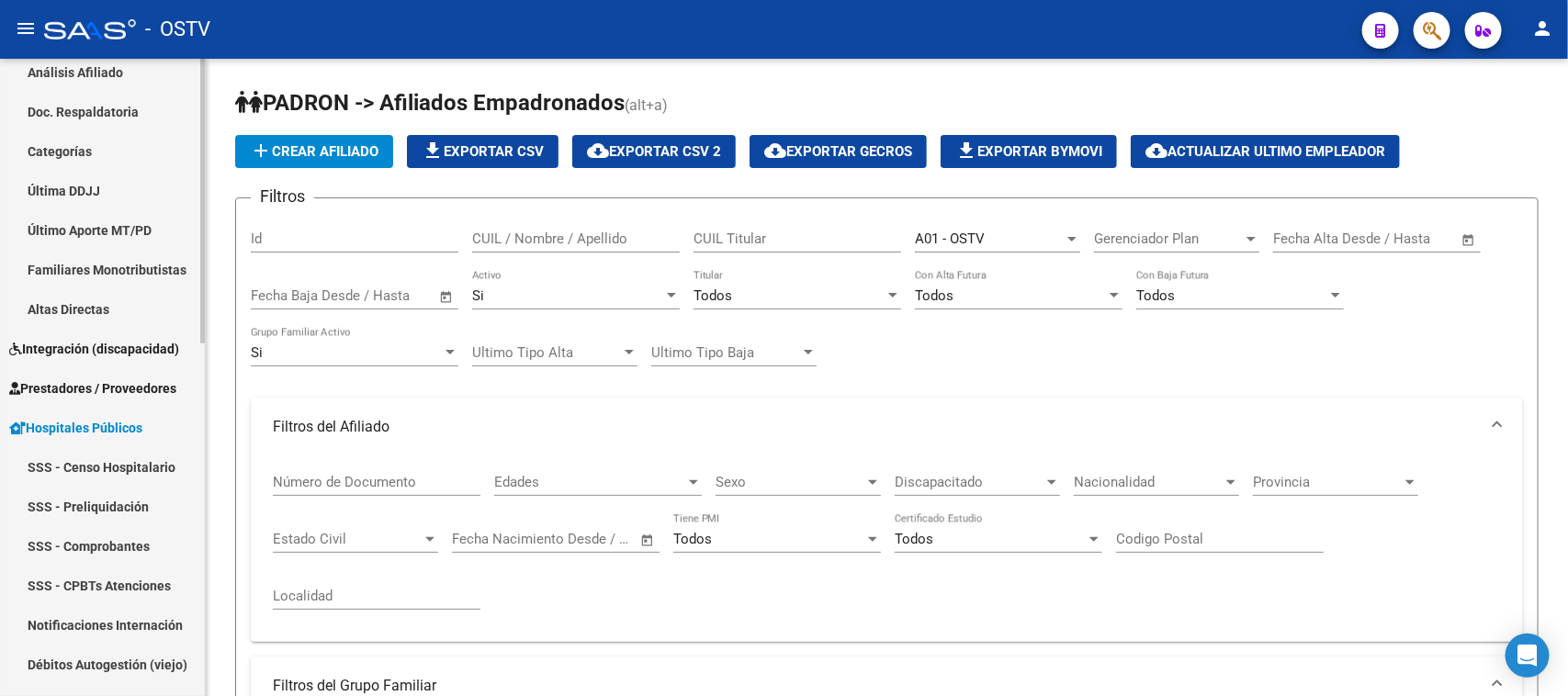
scroll to position [764, 0]
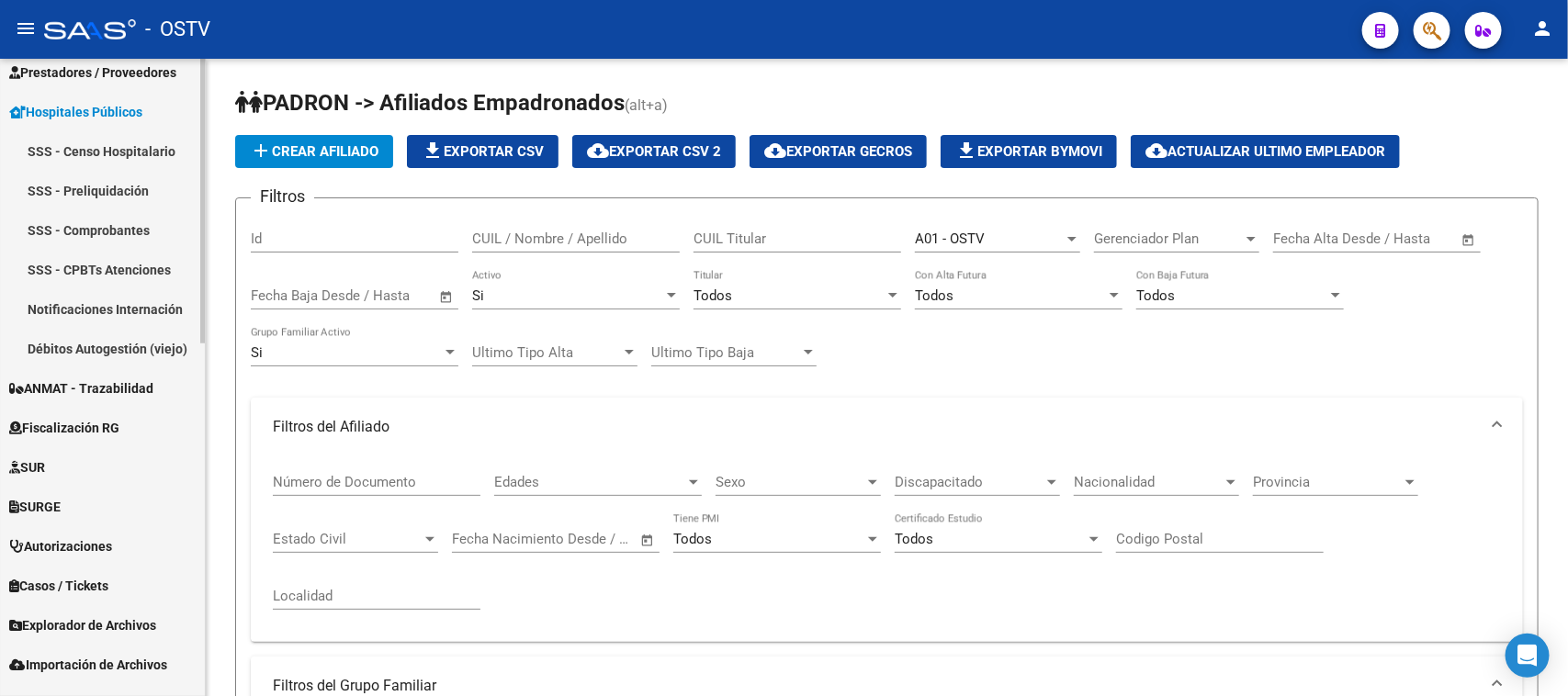
click at [209, 641] on mat-sidenav-container "Firma Express Inicio Calendario SSS Instructivos Contacto OS Reportes Tablero d…" at bounding box center [784, 377] width 1568 height 638
click at [105, 308] on link "Notificaciones Internación" at bounding box center [103, 309] width 205 height 39
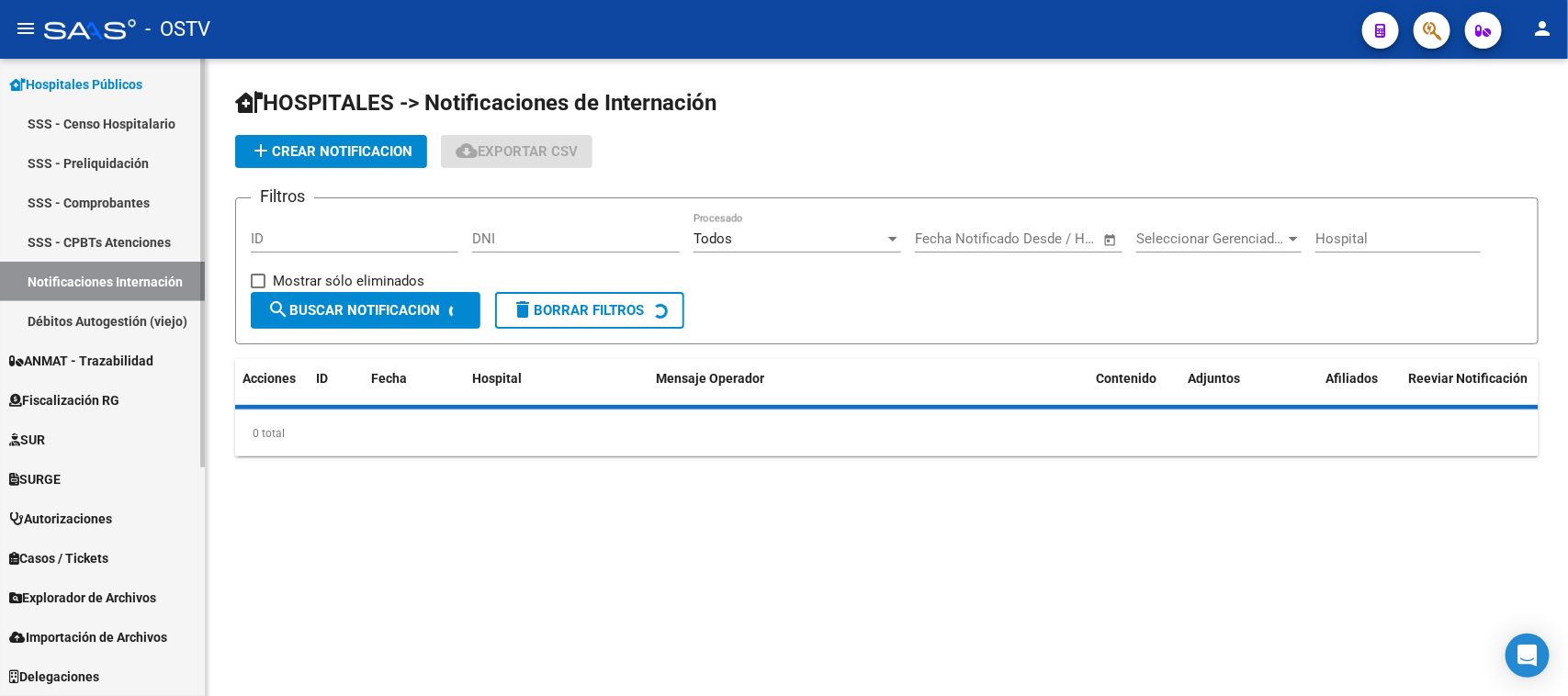
scroll to position [331, 0]
